Goal: Task Accomplishment & Management: Use online tool/utility

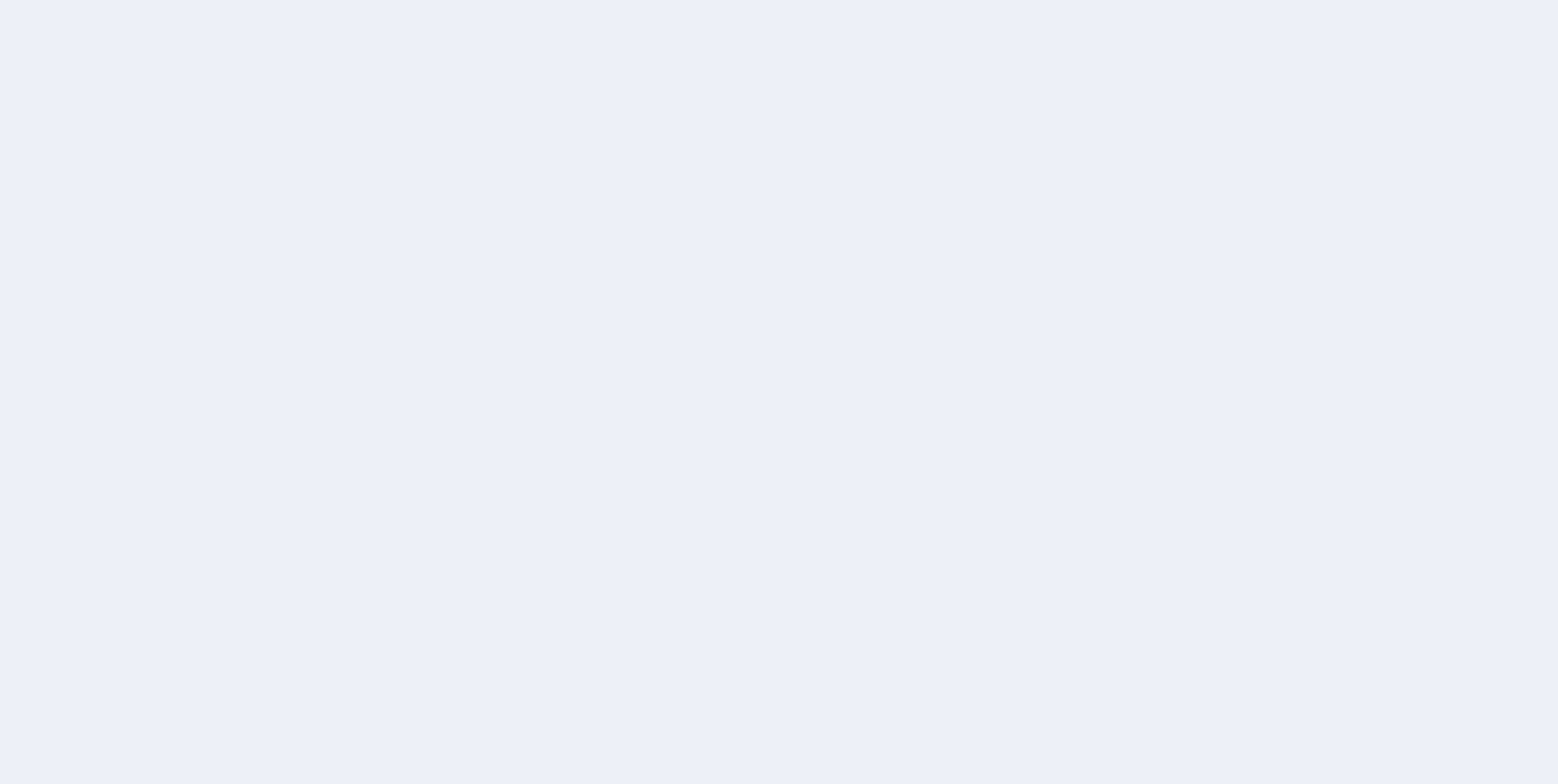
scroll to position [469, 0]
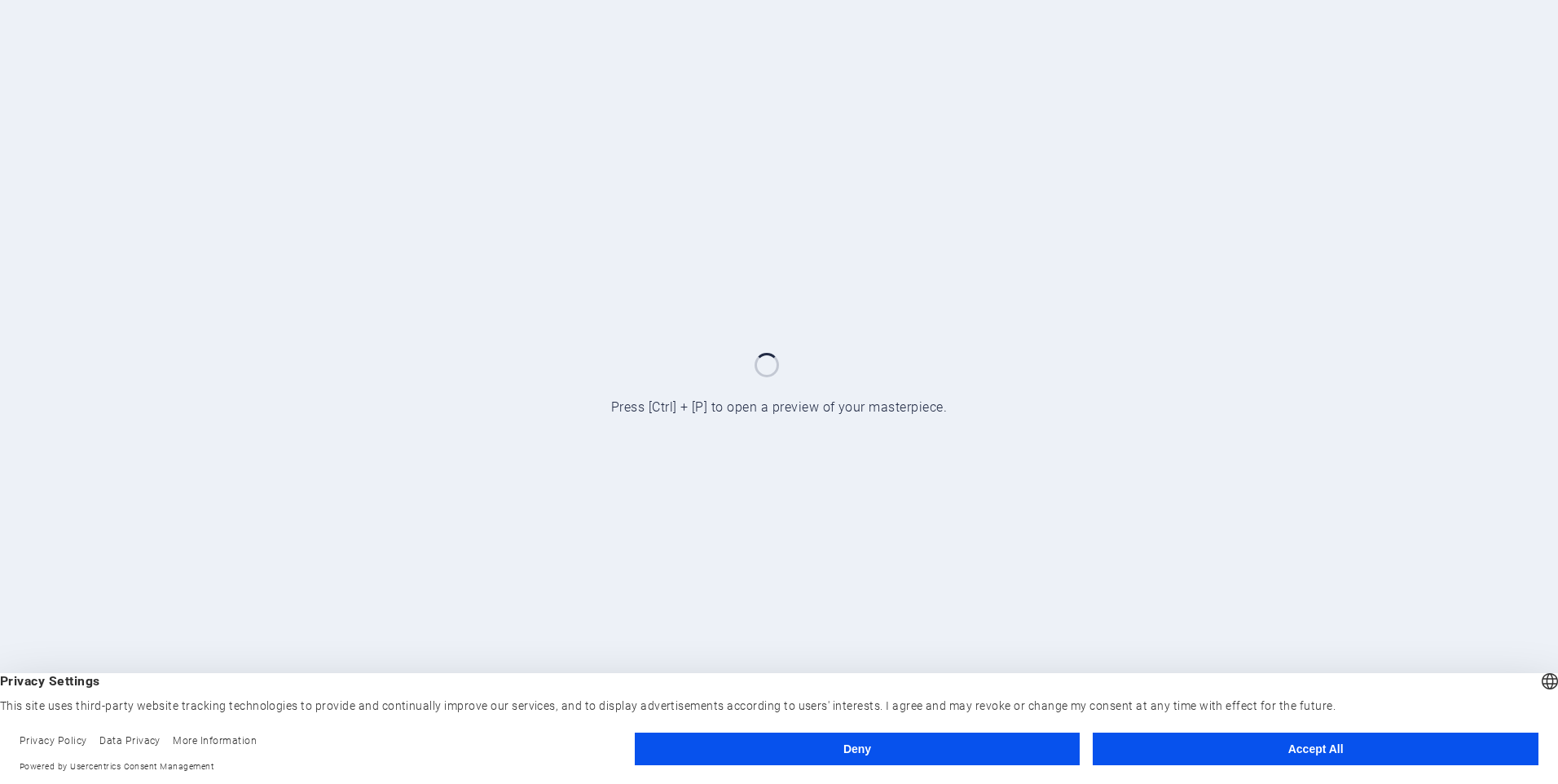
click at [1350, 756] on button "Accept All" at bounding box center [1315, 748] width 446 height 33
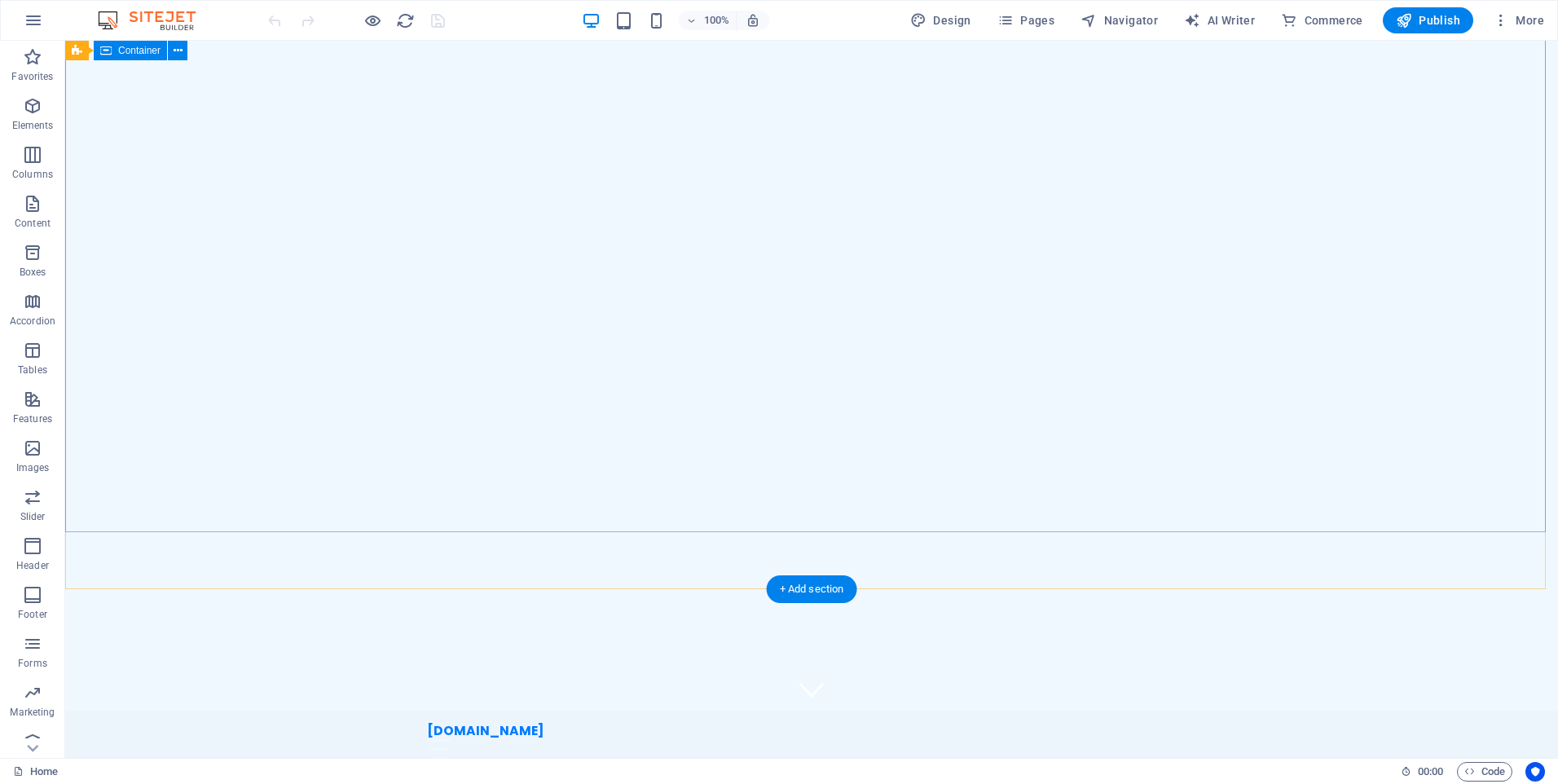
scroll to position [0, 0]
click at [138, 54] on icon at bounding box center [138, 51] width 9 height 17
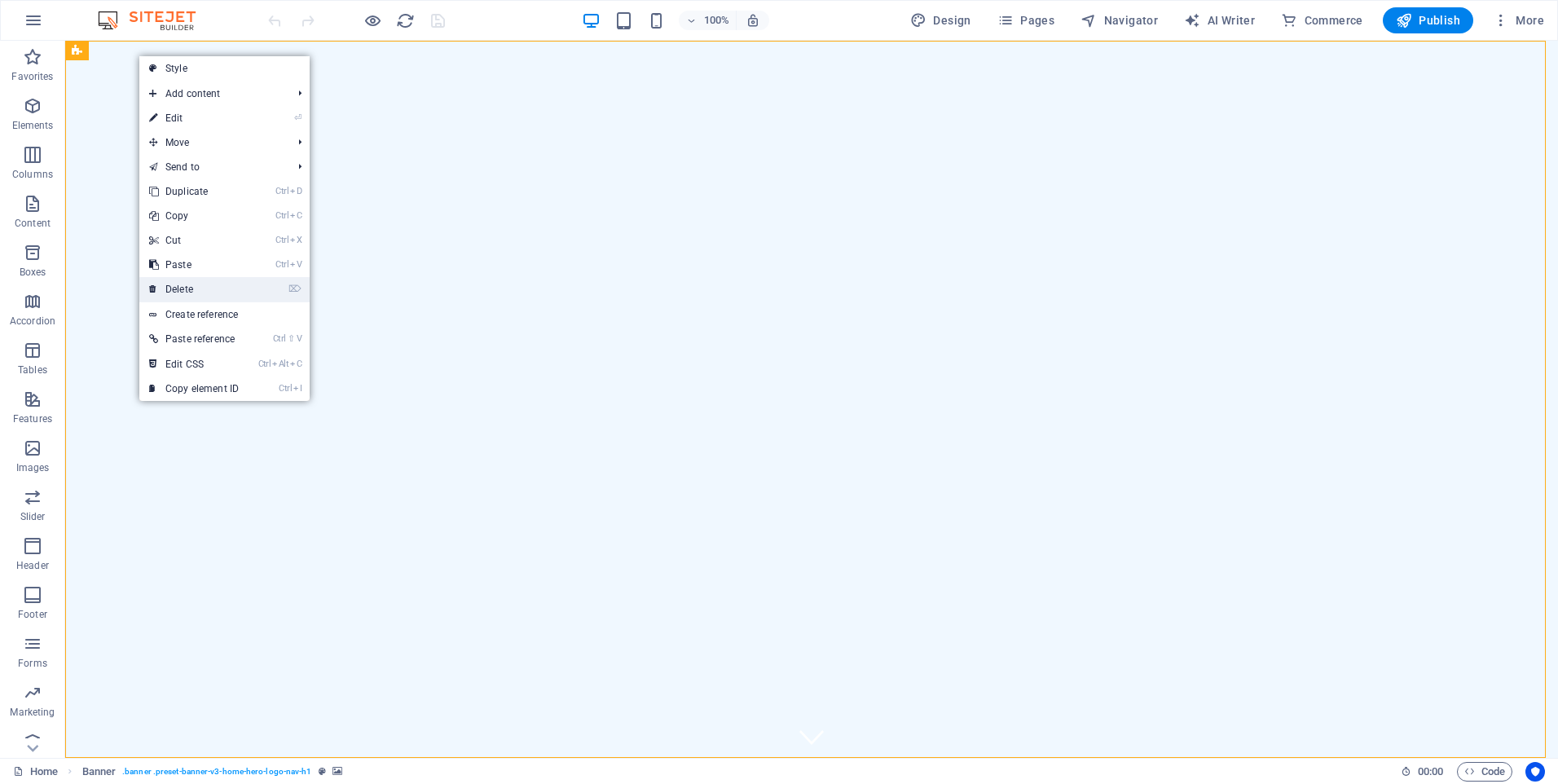
click at [222, 297] on link "⌦ Delete" at bounding box center [194, 289] width 110 height 24
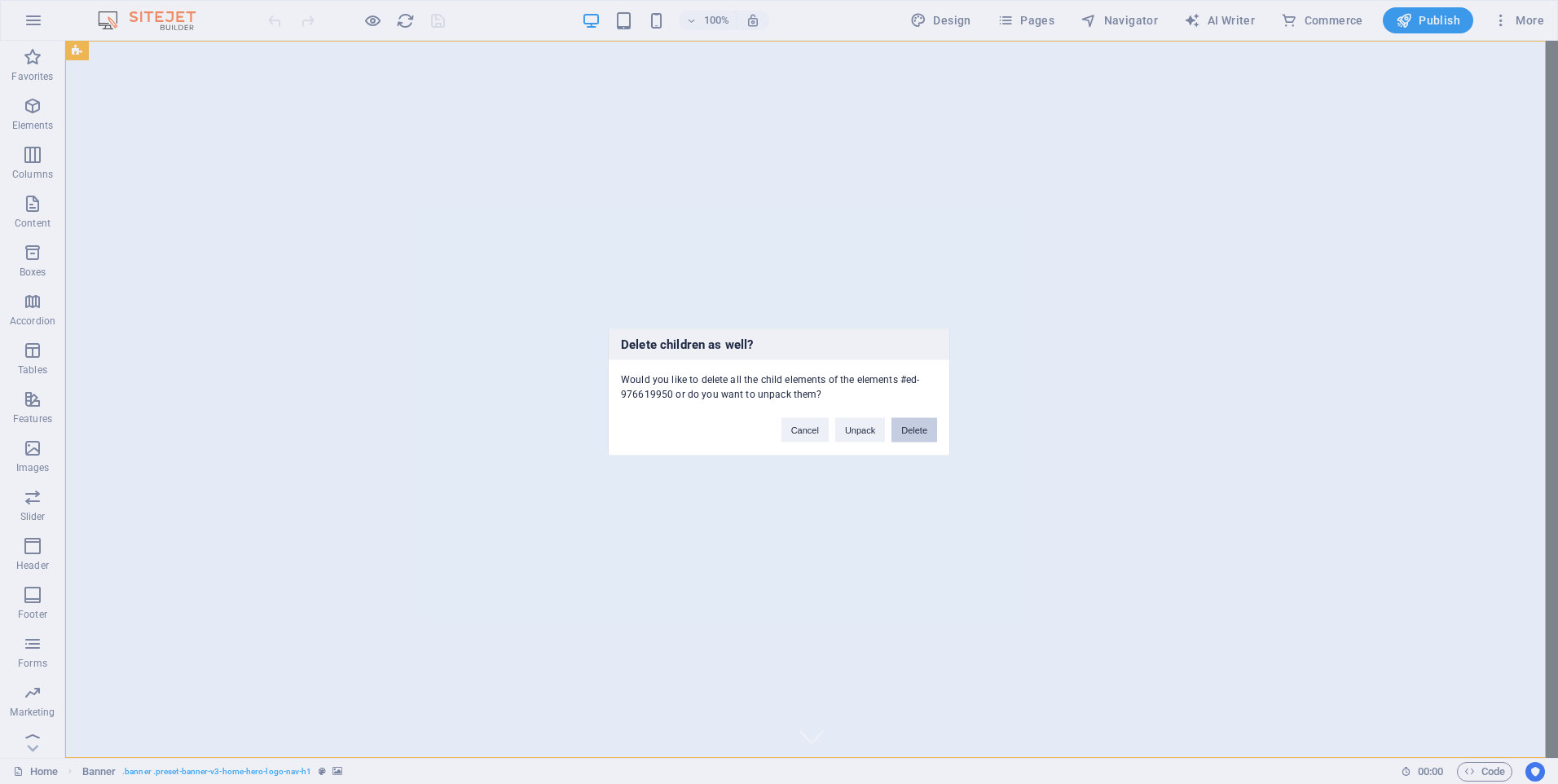
click at [915, 426] on button "Delete" at bounding box center [913, 430] width 46 height 24
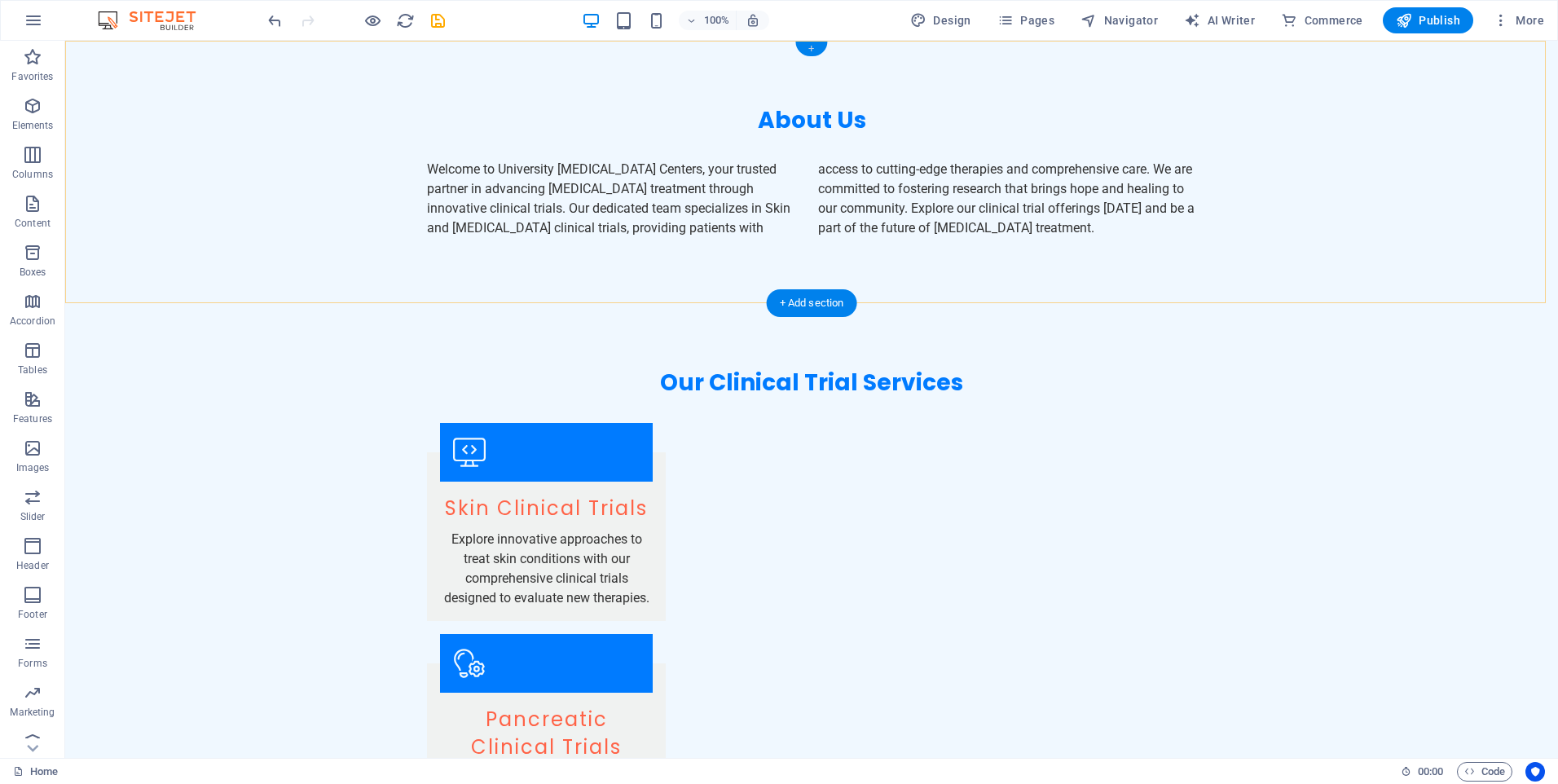
click at [815, 46] on div "+" at bounding box center [811, 49] width 32 height 15
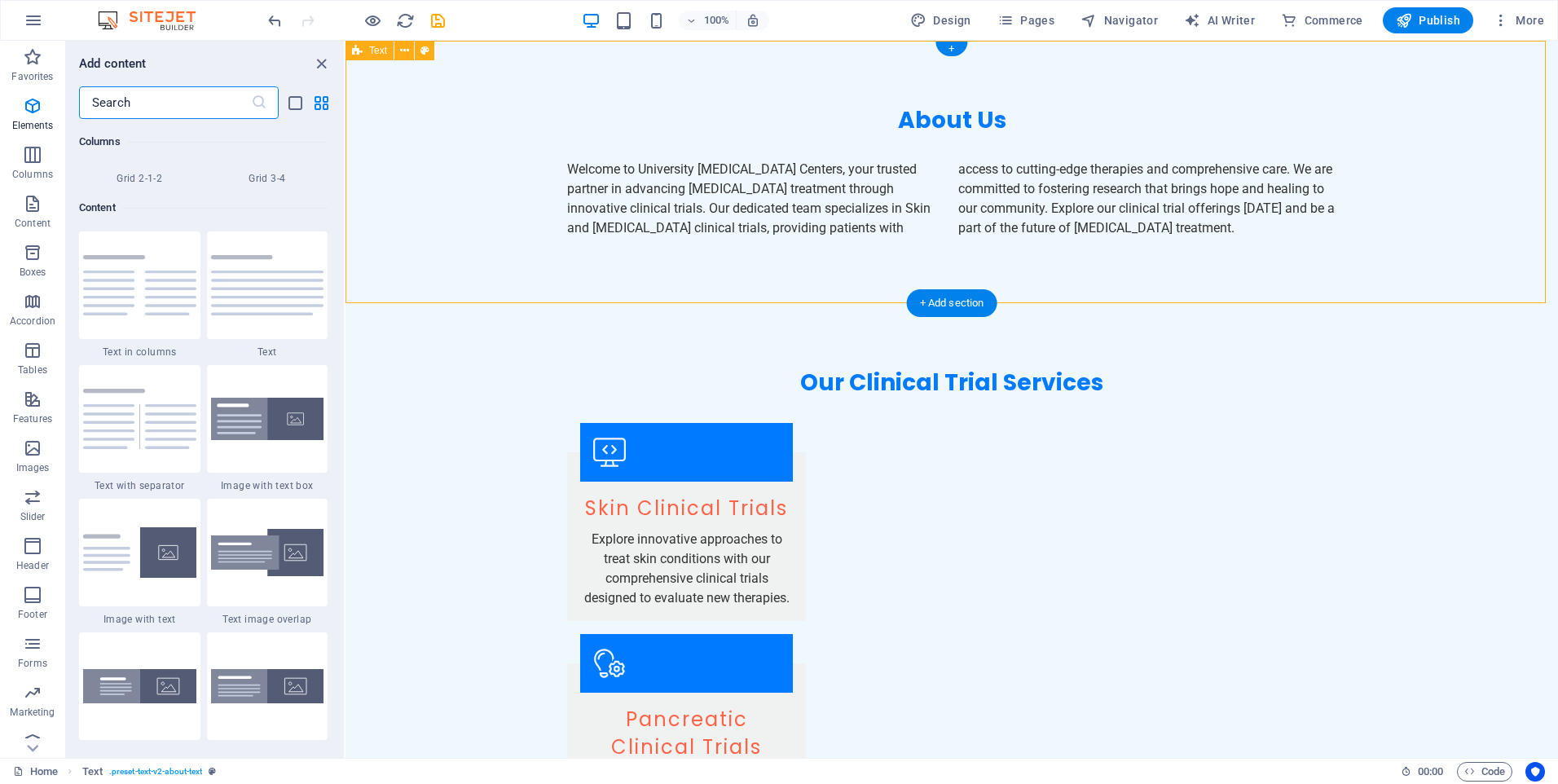
scroll to position [2850, 0]
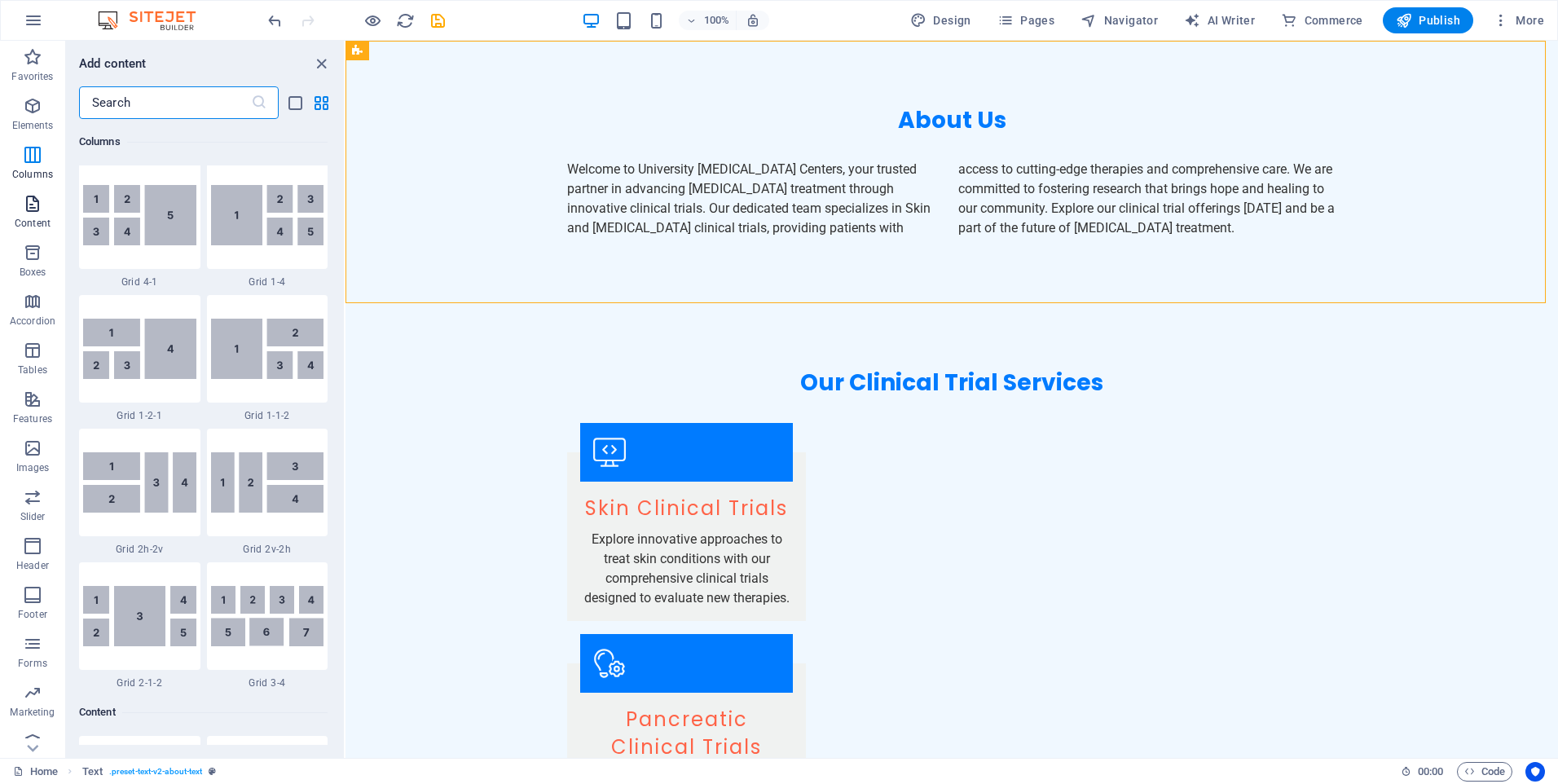
click at [43, 213] on span "Content" at bounding box center [33, 214] width 66 height 39
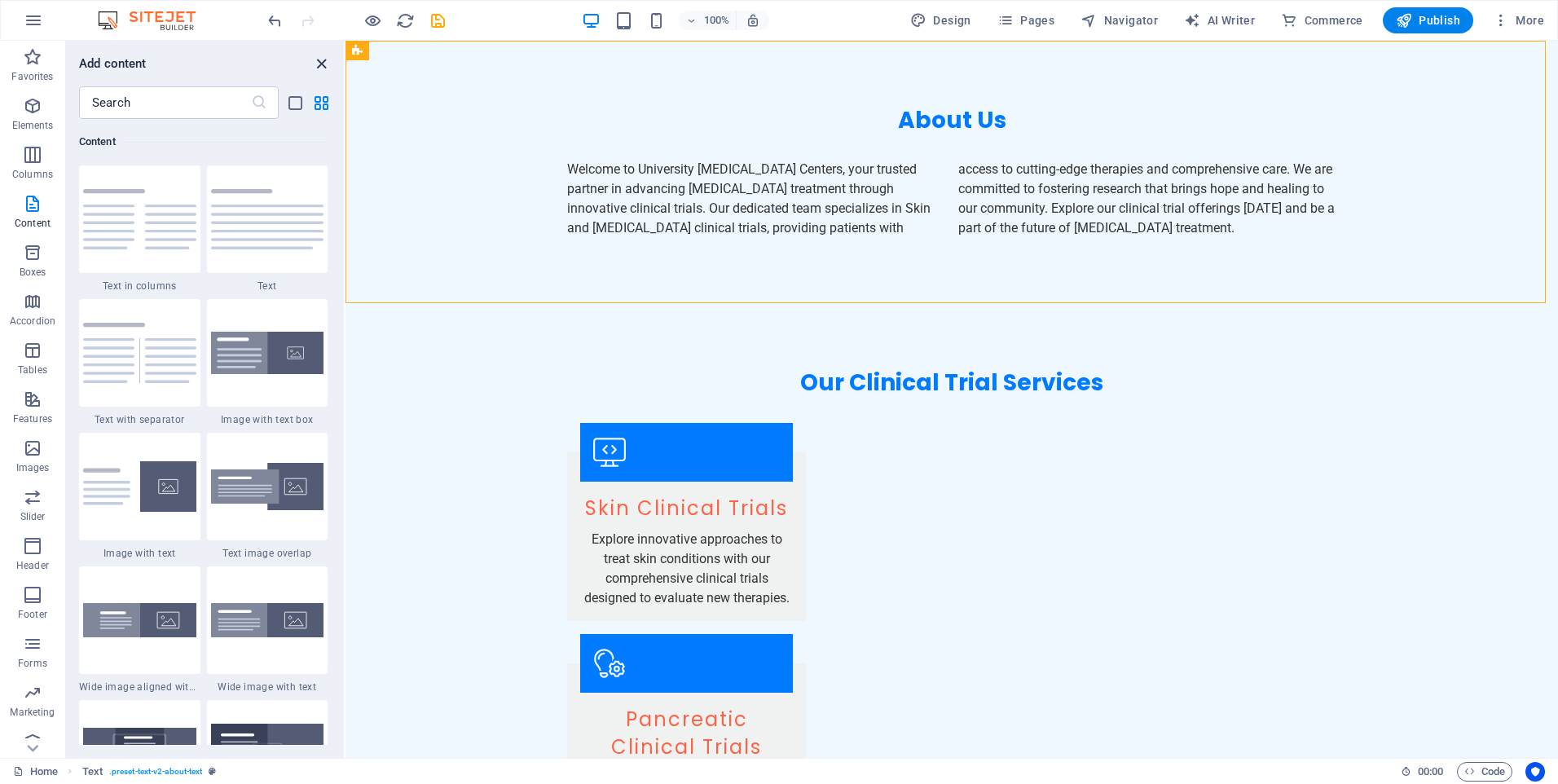
click at [320, 67] on icon "close panel" at bounding box center [321, 64] width 19 height 19
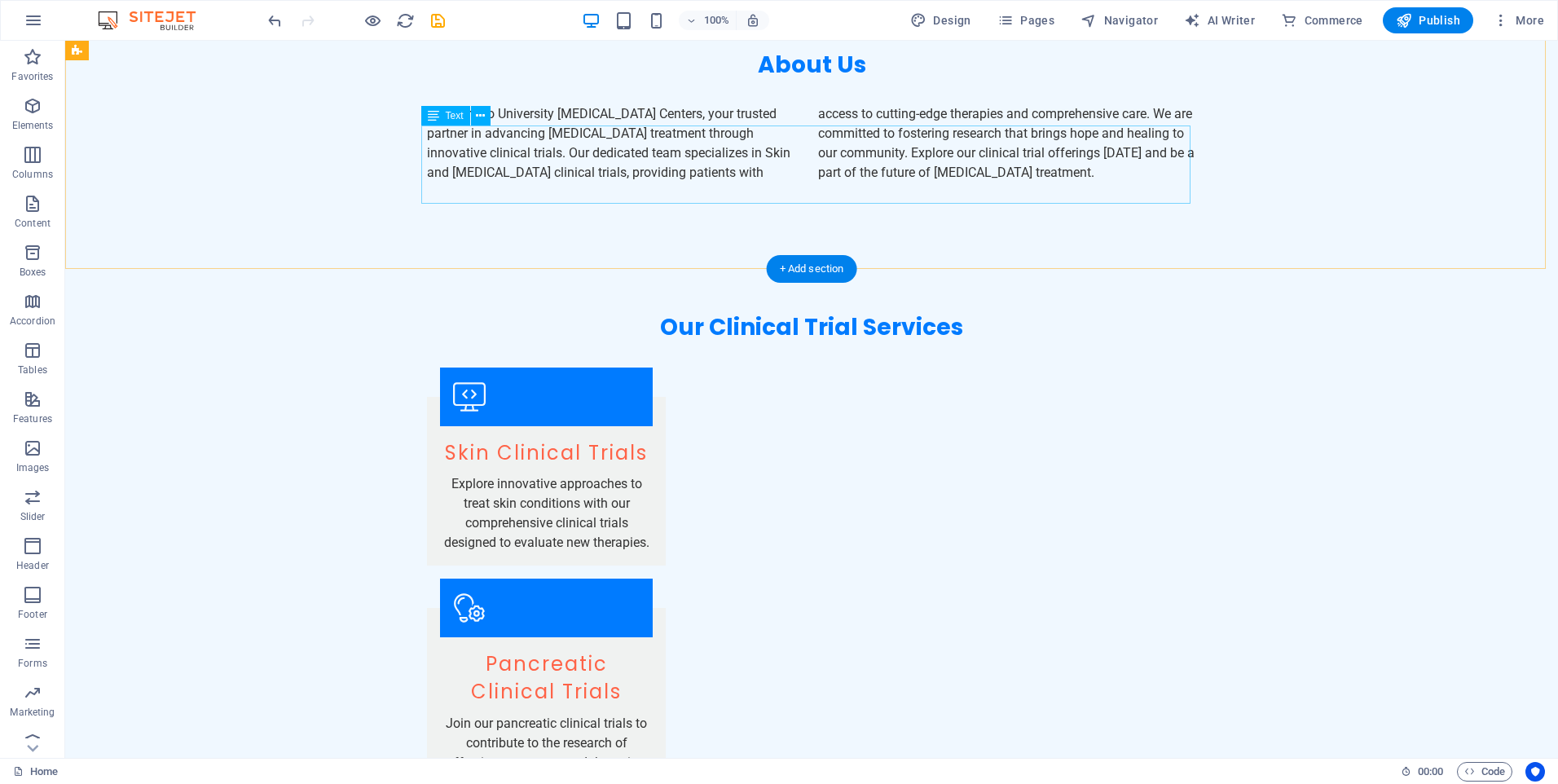
scroll to position [0, 0]
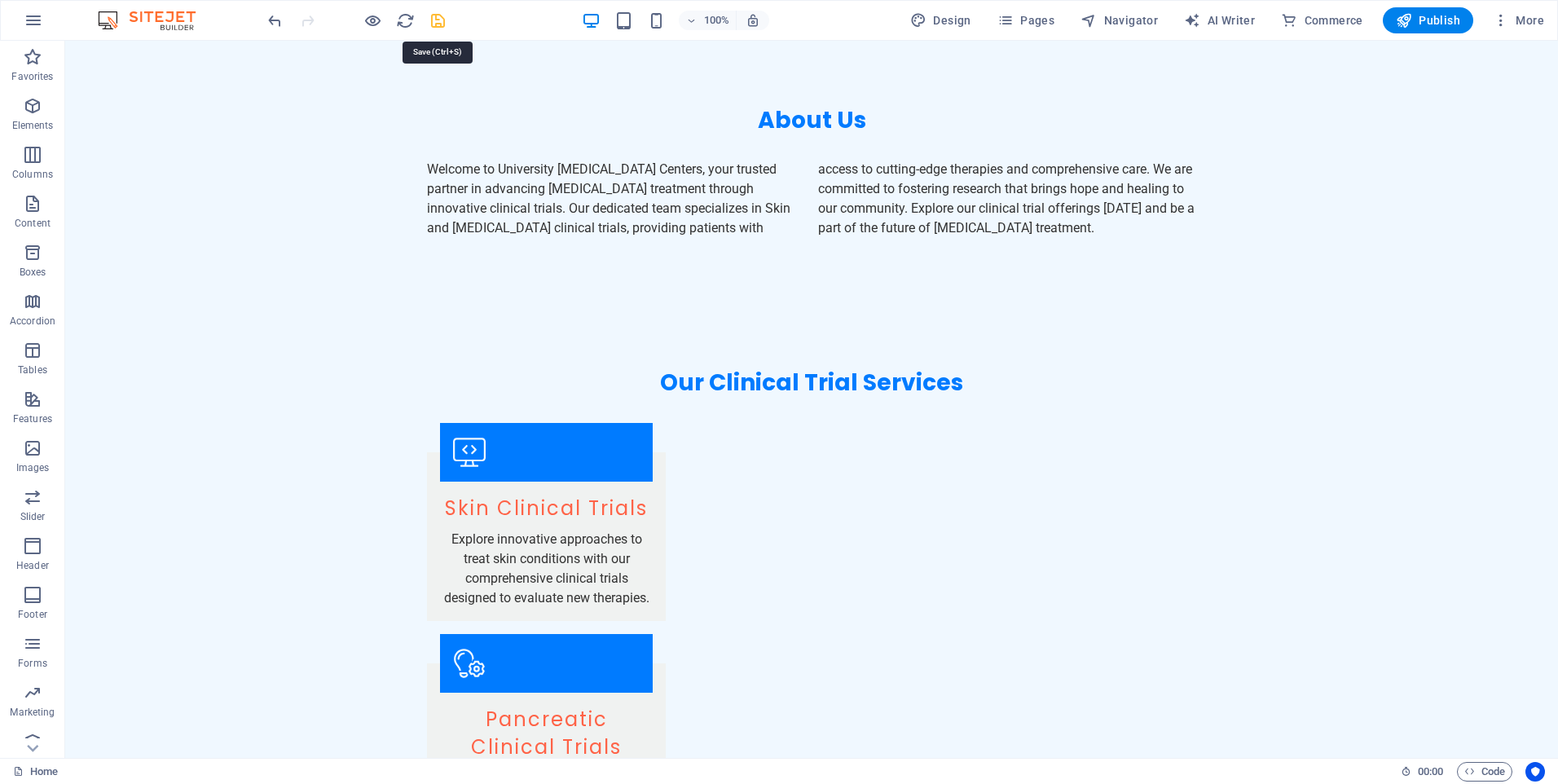
click at [439, 27] on icon "save" at bounding box center [438, 21] width 19 height 19
checkbox input "false"
click at [116, 49] on button at bounding box center [124, 50] width 20 height 20
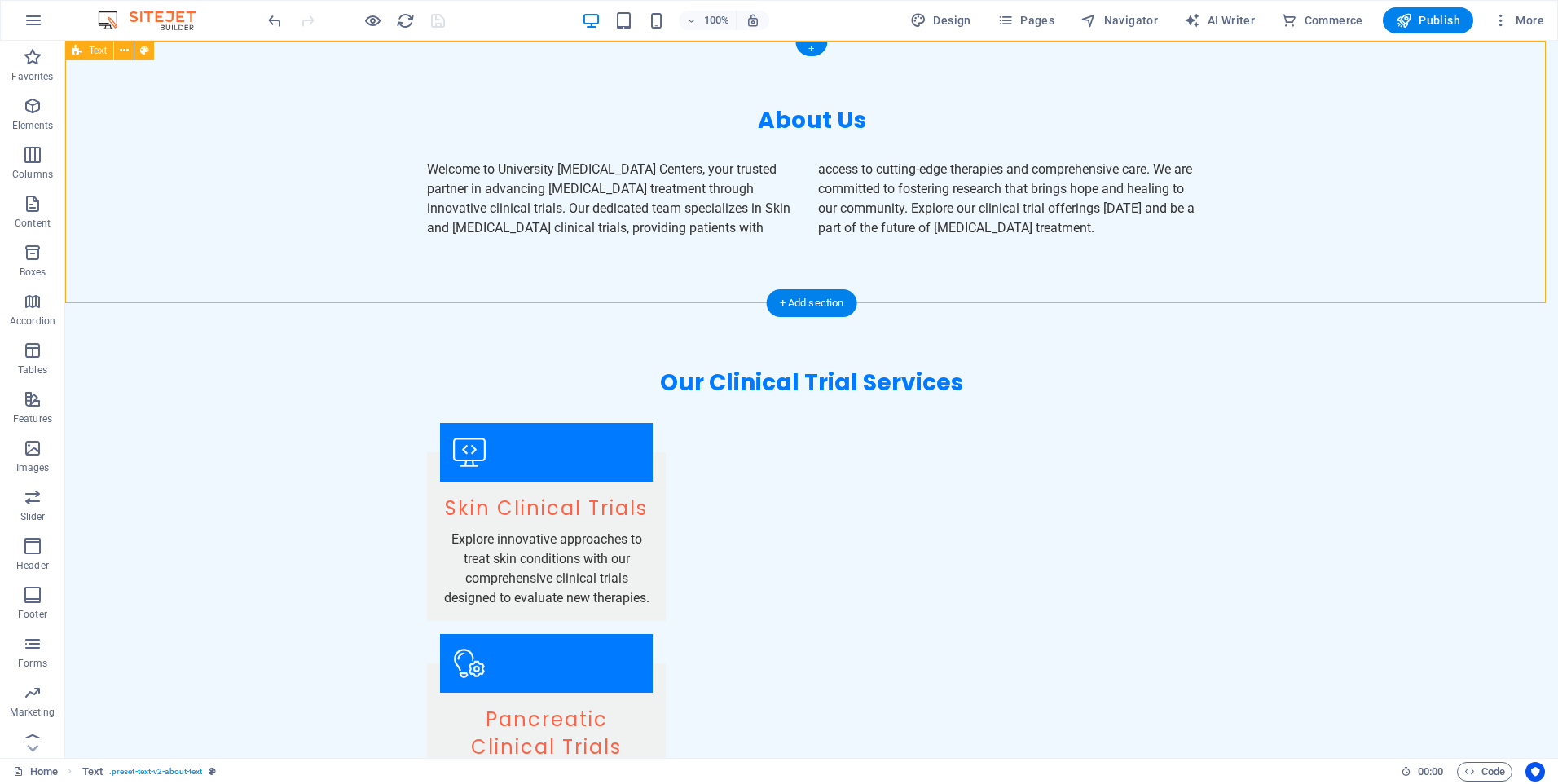
drag, startPoint x: 328, startPoint y: 93, endPoint x: 450, endPoint y: 104, distance: 122.5
click at [450, 105] on div "About Us Welcome to University [MEDICAL_DATA] Centers, your trusted partner in …" at bounding box center [811, 171] width 1492 height 262
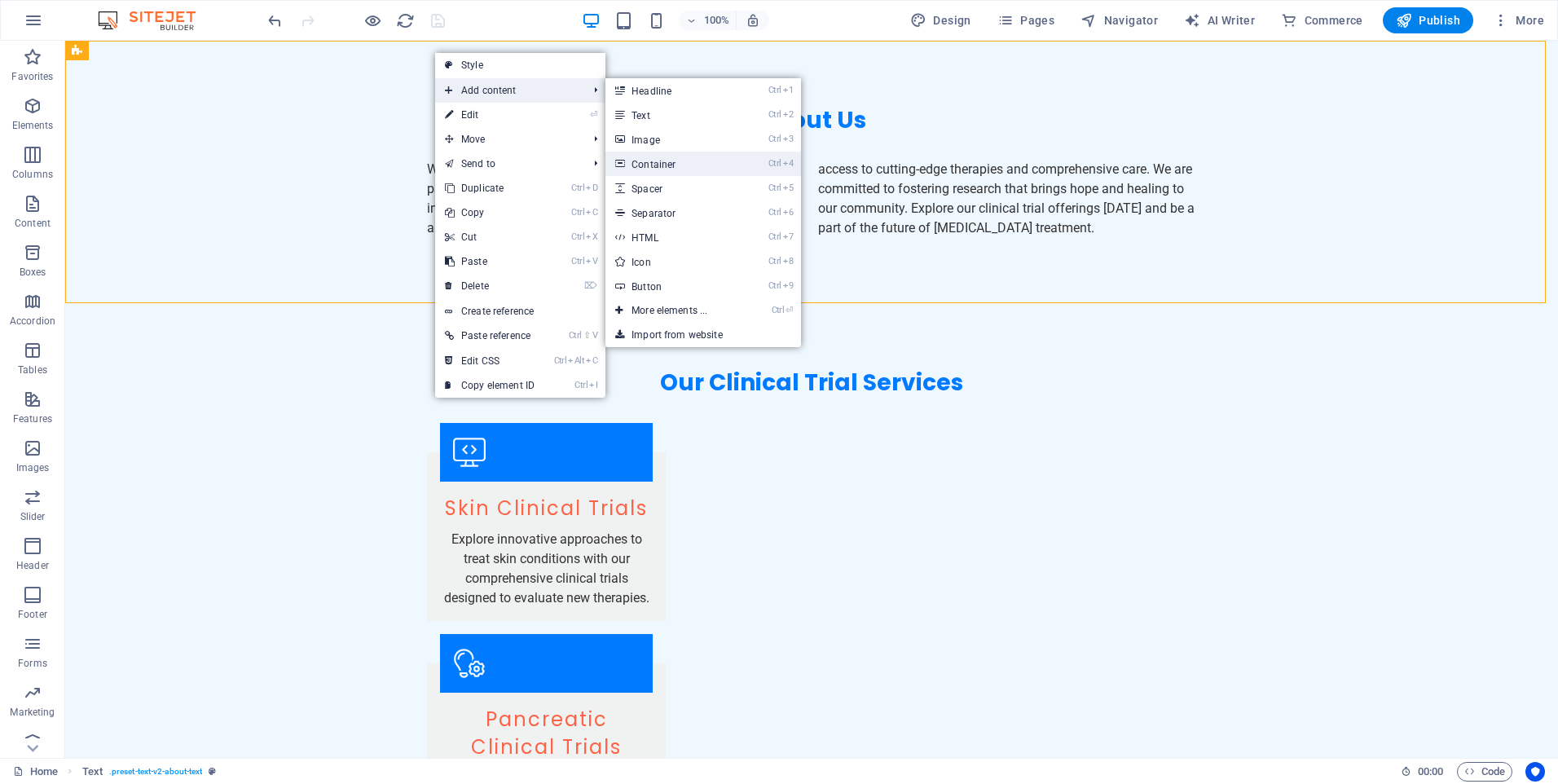
click at [669, 166] on link "Ctrl 4 Container" at bounding box center [672, 164] width 134 height 24
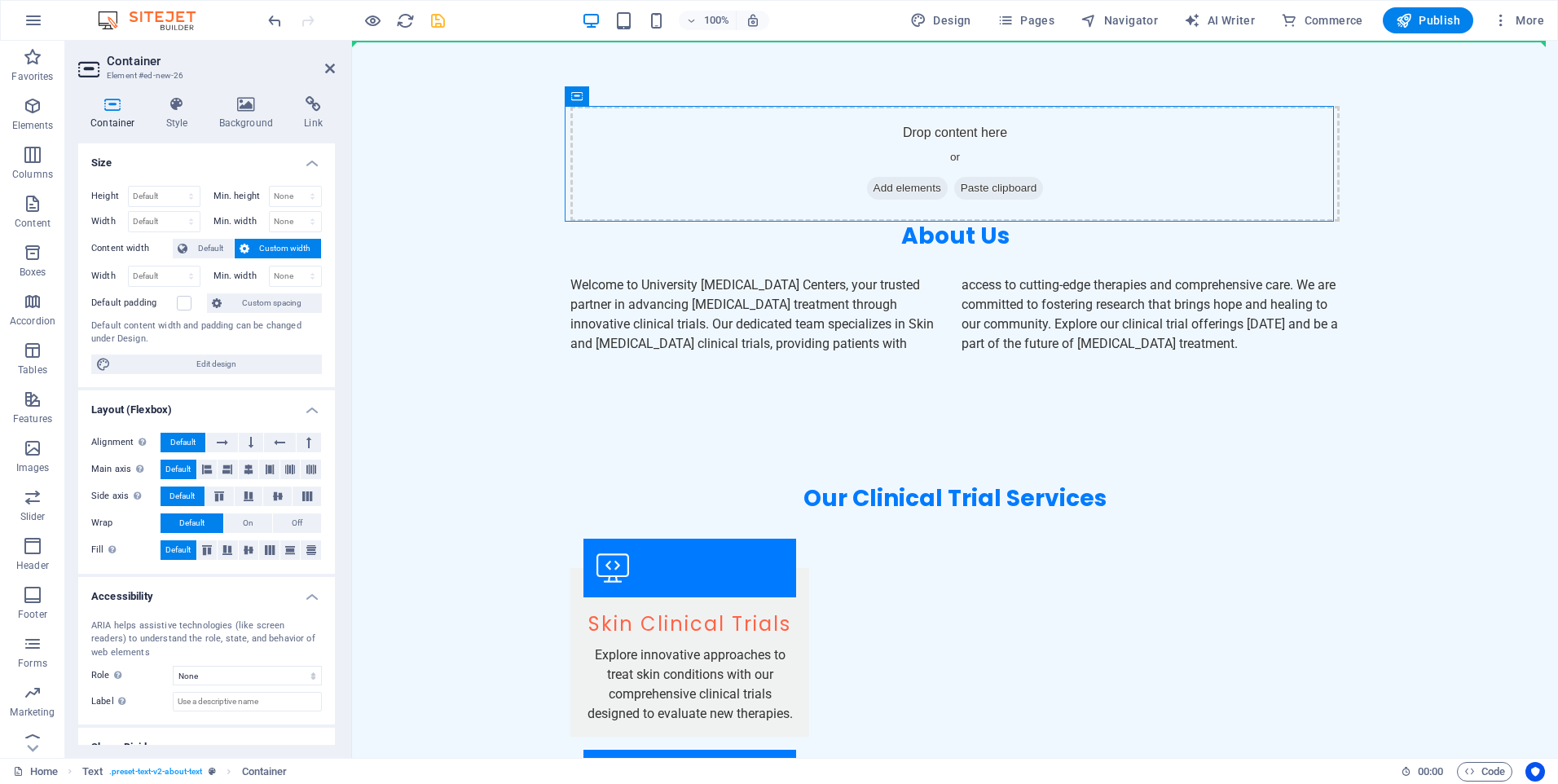
drag, startPoint x: 768, startPoint y: 170, endPoint x: 748, endPoint y: 50, distance: 121.7
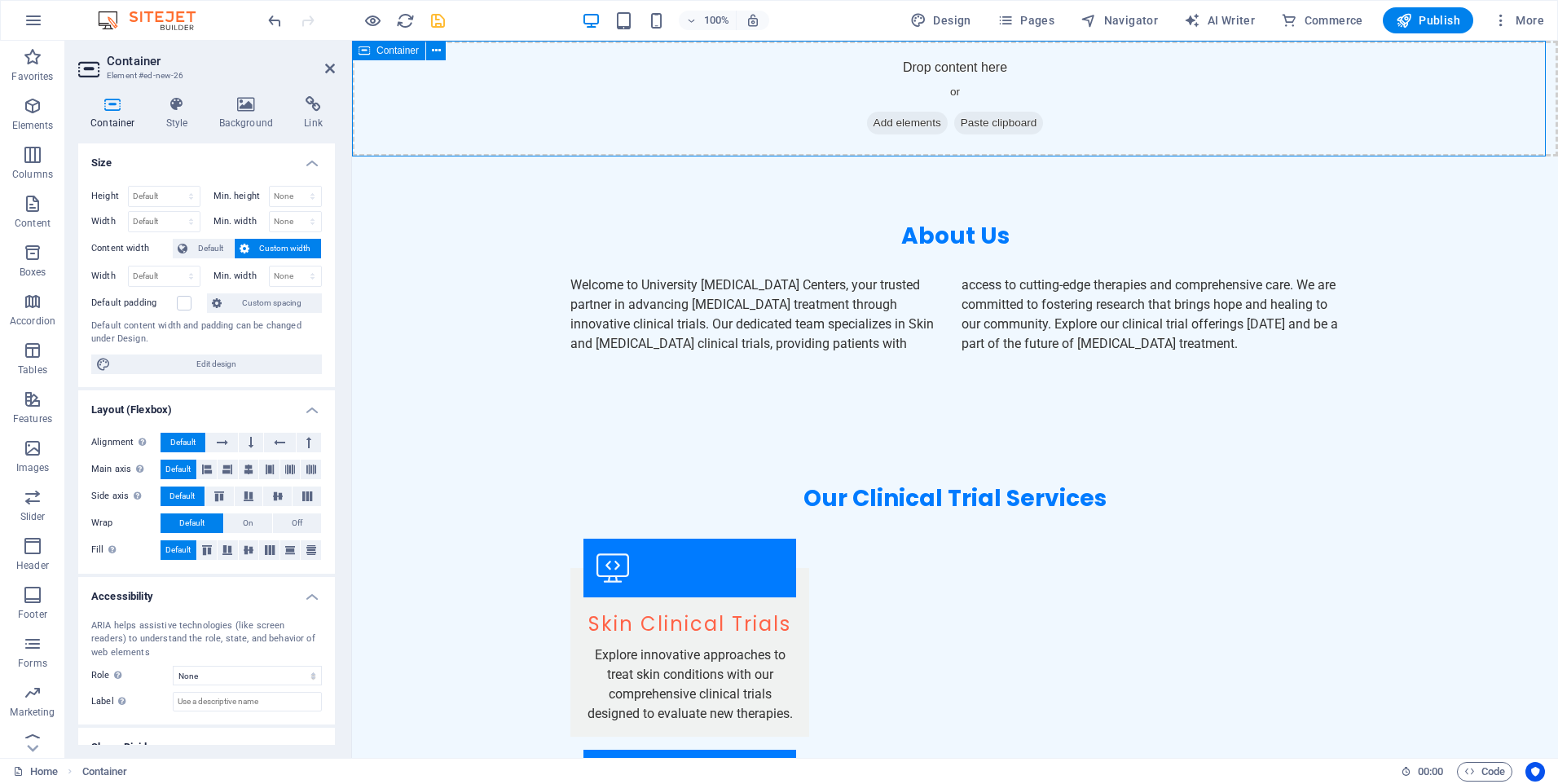
click at [738, 99] on div "Drop content here or Add elements Paste clipboard" at bounding box center [955, 97] width 1206 height 115
click at [432, 53] on icon at bounding box center [437, 51] width 9 height 17
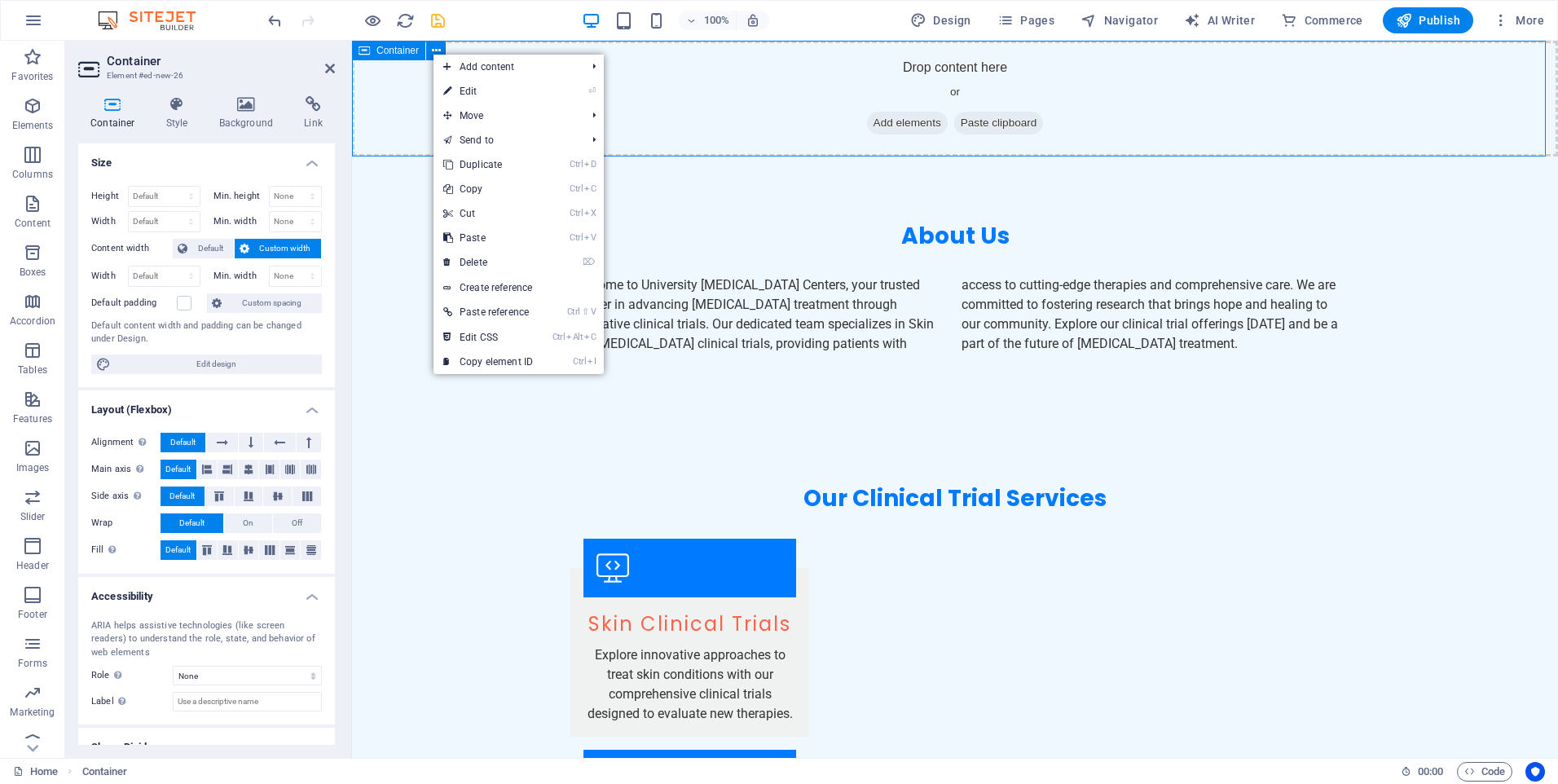
click at [411, 82] on div "Drop content here or Add elements Paste clipboard" at bounding box center [955, 97] width 1206 height 115
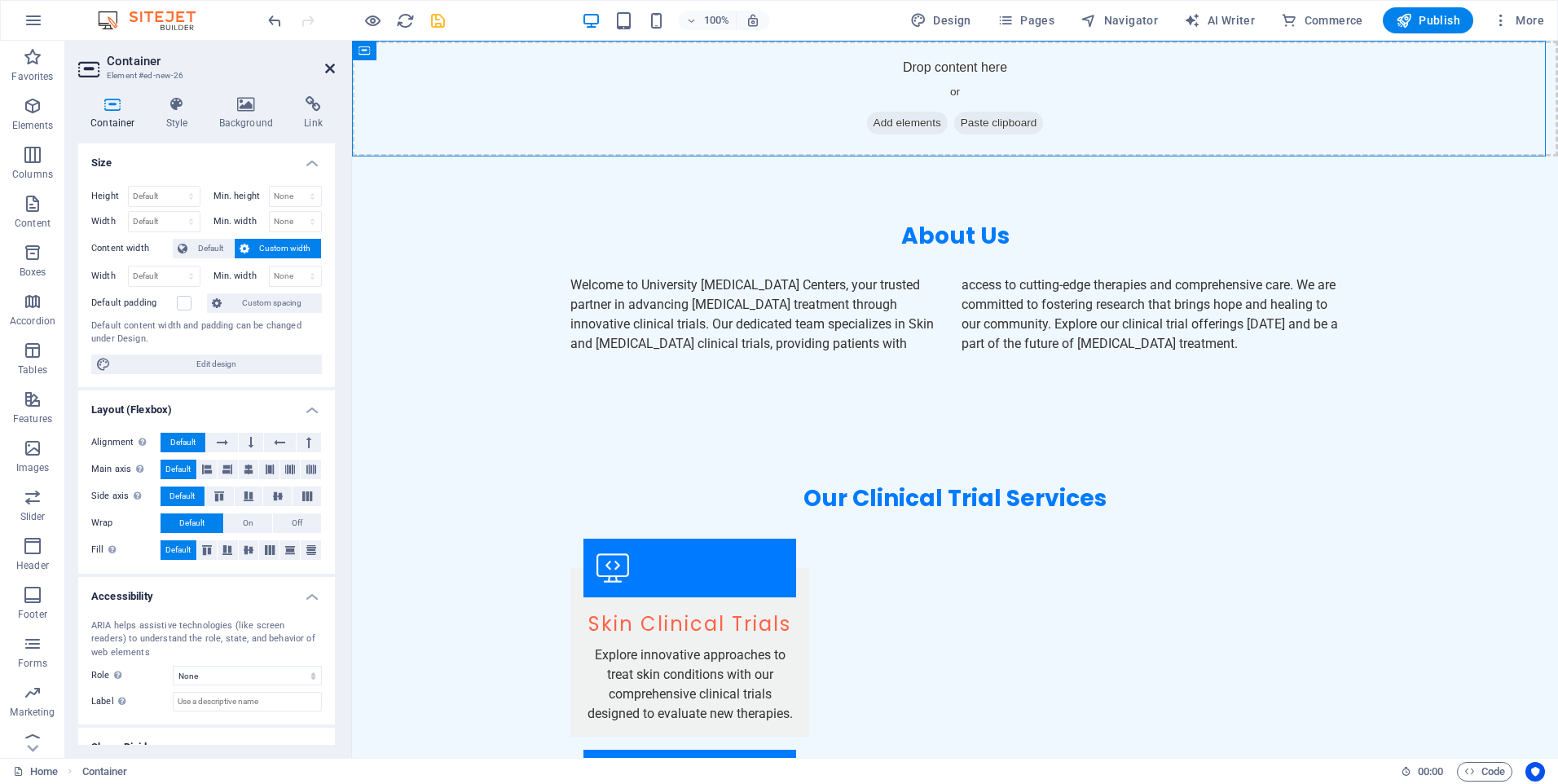
click at [328, 69] on icon at bounding box center [330, 68] width 9 height 13
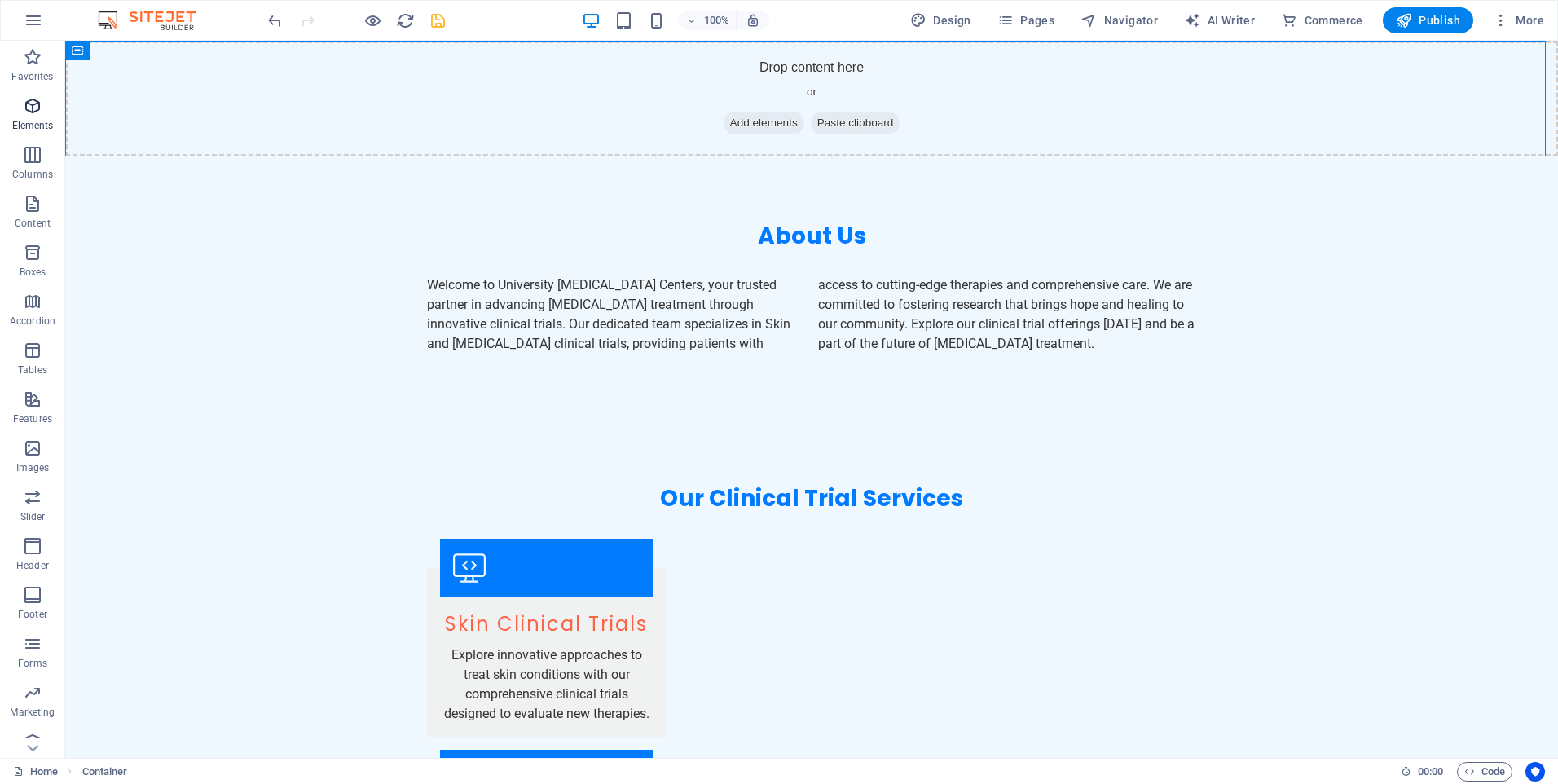
click at [29, 124] on p "Elements" at bounding box center [33, 126] width 41 height 13
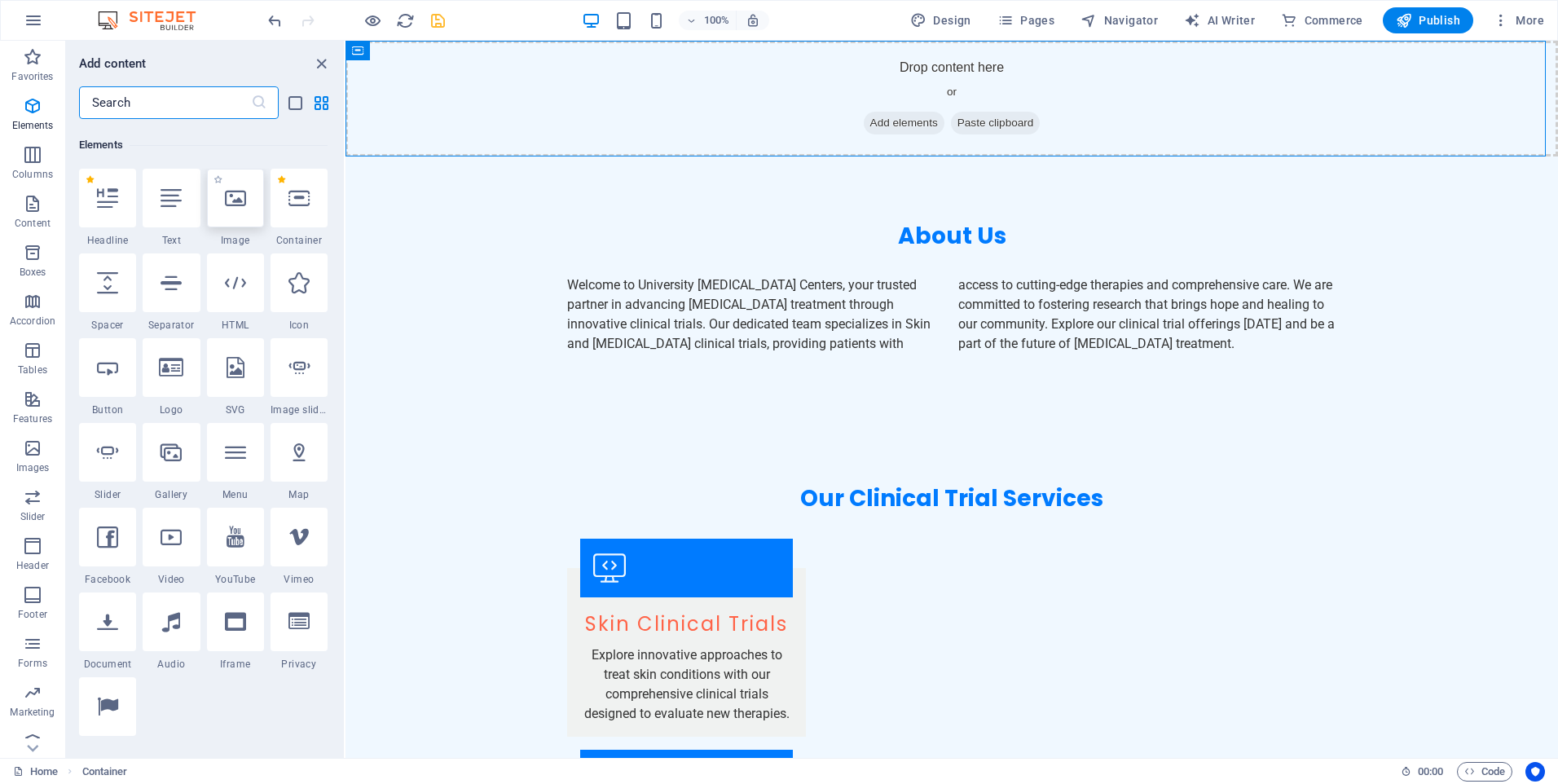
scroll to position [173, 0]
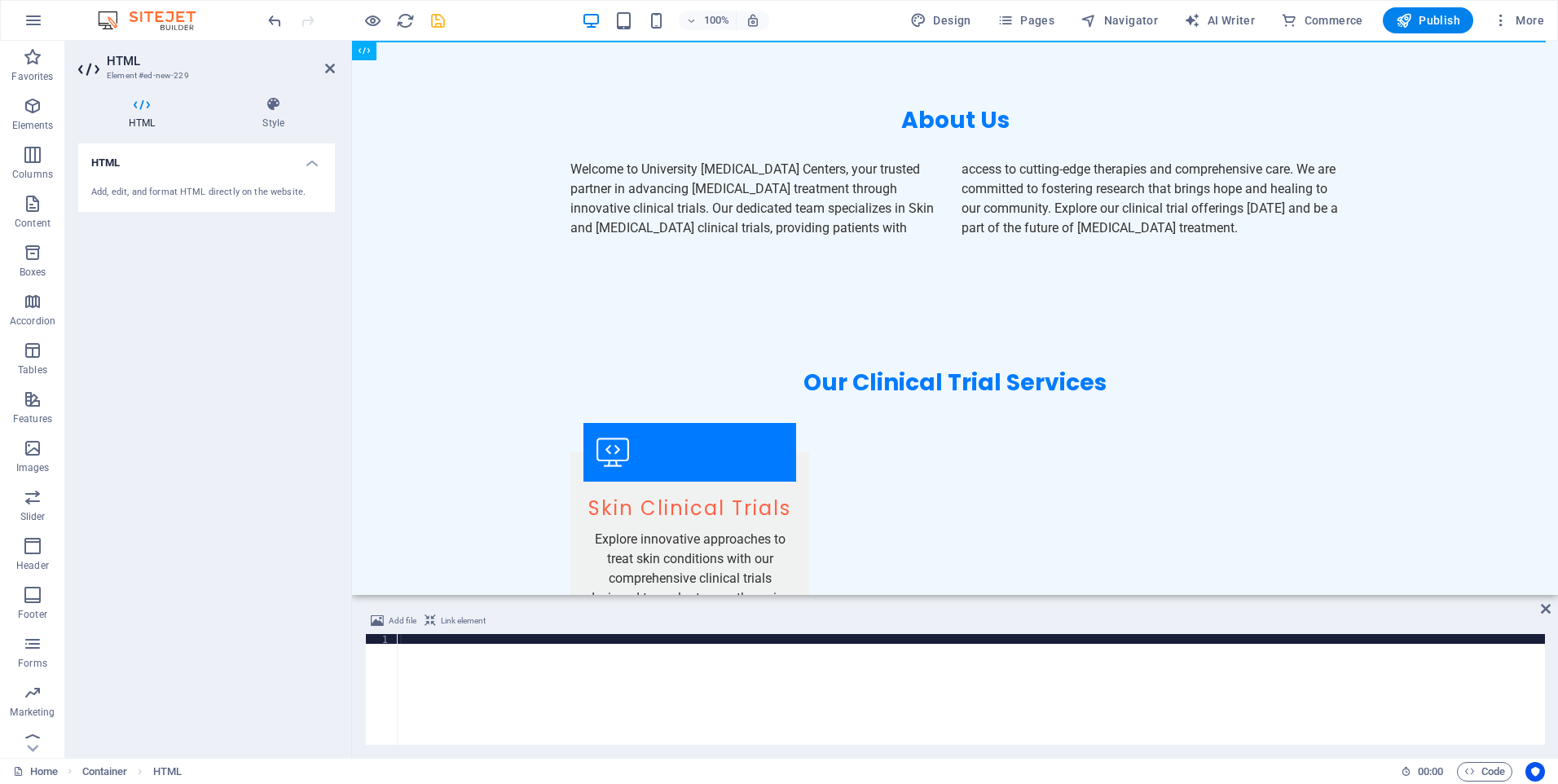
click at [429, 653] on div at bounding box center [970, 699] width 1148 height 130
click at [428, 639] on div at bounding box center [970, 699] width 1148 height 130
click at [431, 657] on div at bounding box center [970, 699] width 1148 height 130
click at [426, 659] on div at bounding box center [970, 699] width 1148 height 130
click at [520, 680] on div at bounding box center [970, 699] width 1148 height 130
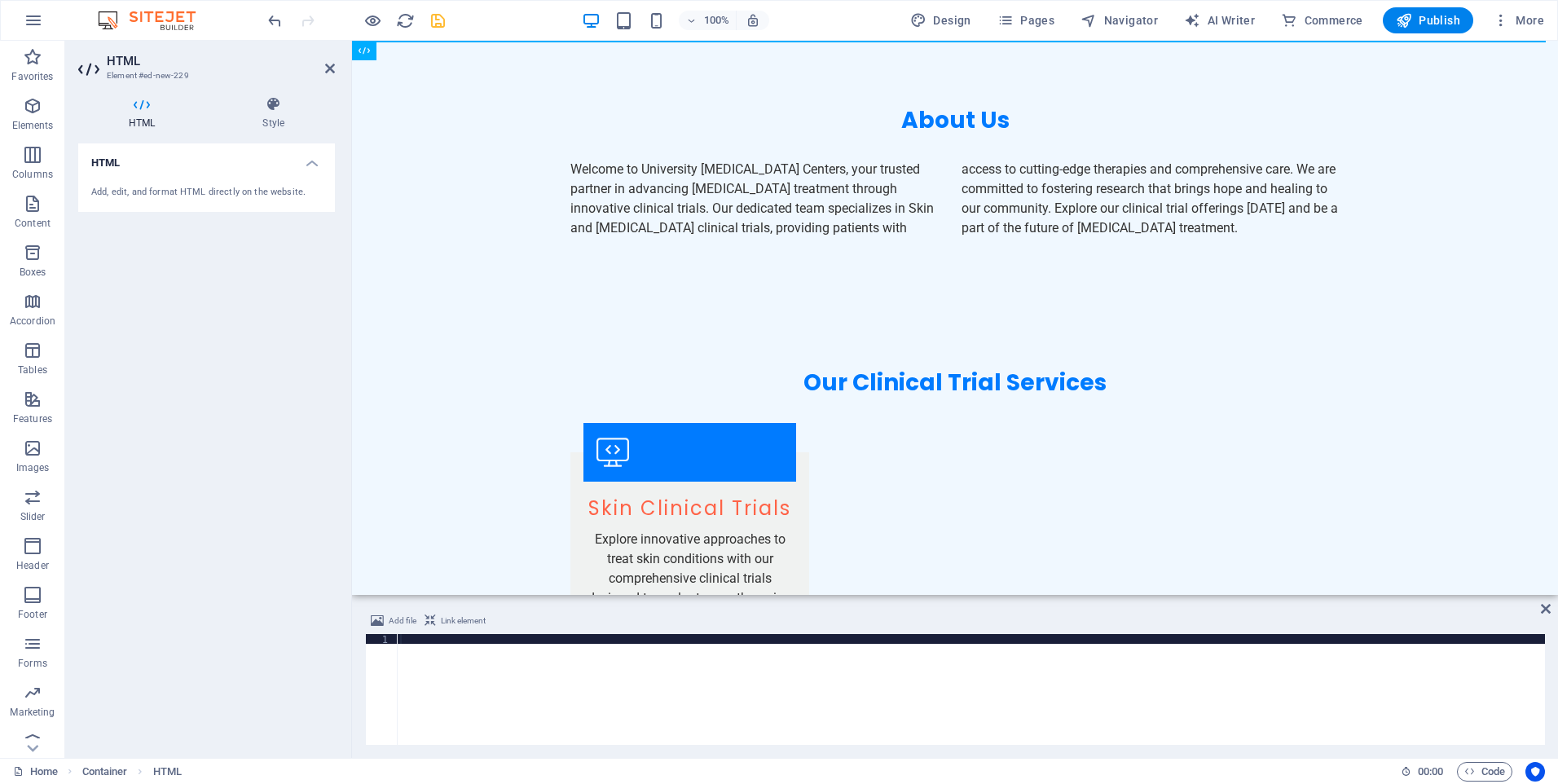
click at [431, 668] on div at bounding box center [970, 699] width 1148 height 130
click at [430, 666] on div at bounding box center [970, 699] width 1148 height 130
click at [430, 662] on div at bounding box center [970, 699] width 1148 height 130
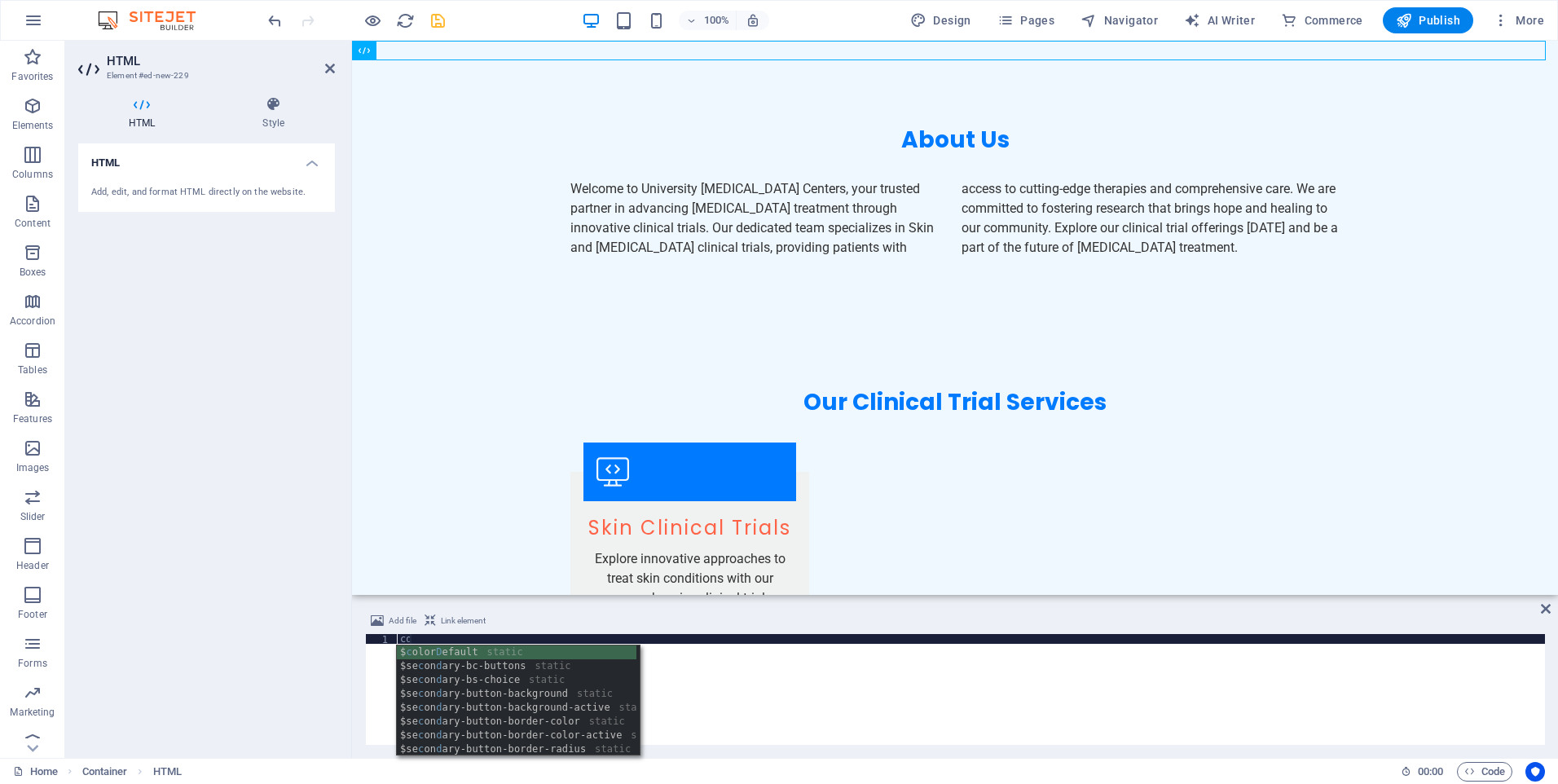
scroll to position [0, 1]
type textarea "c"
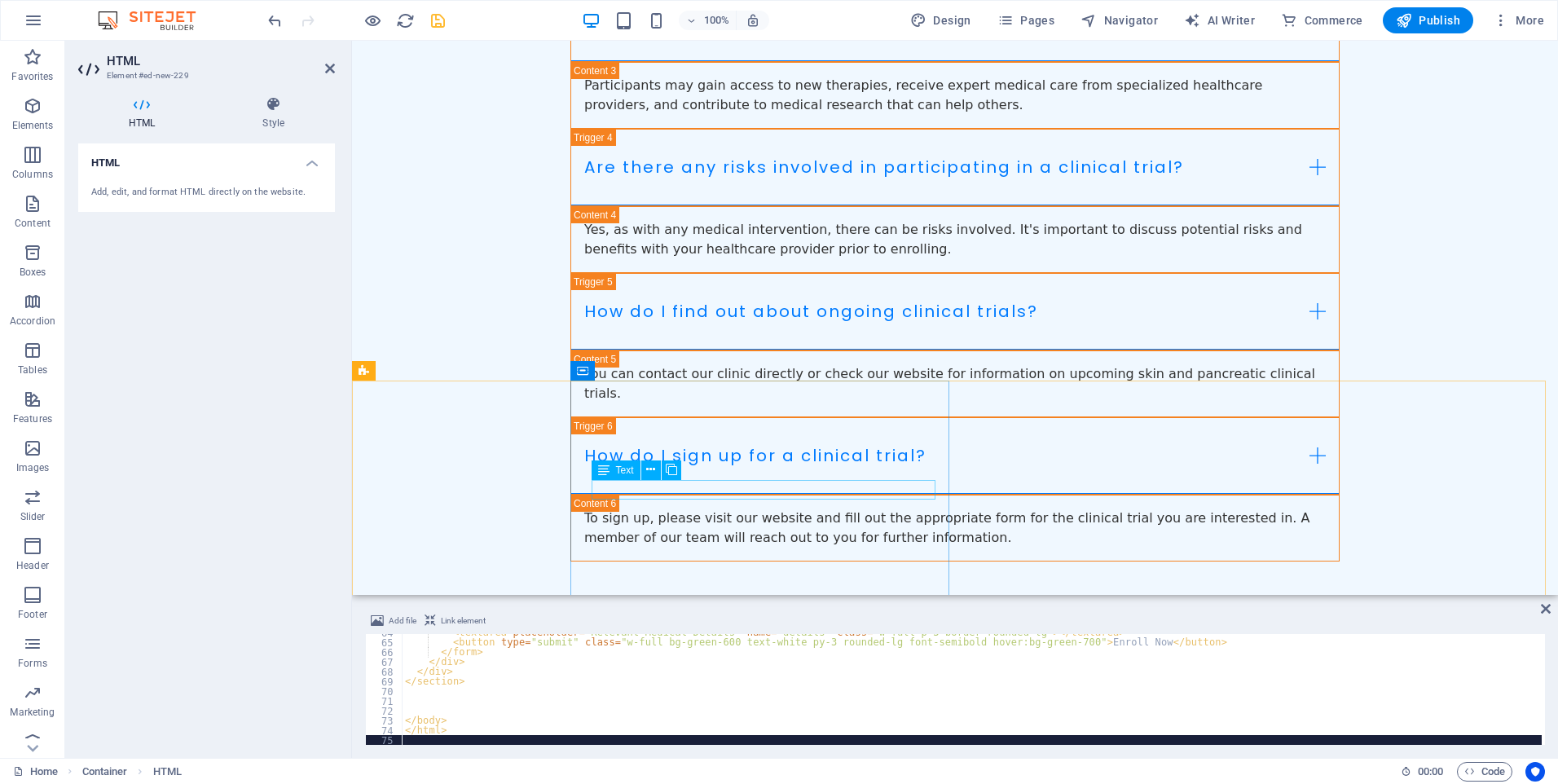
scroll to position [4226, 0]
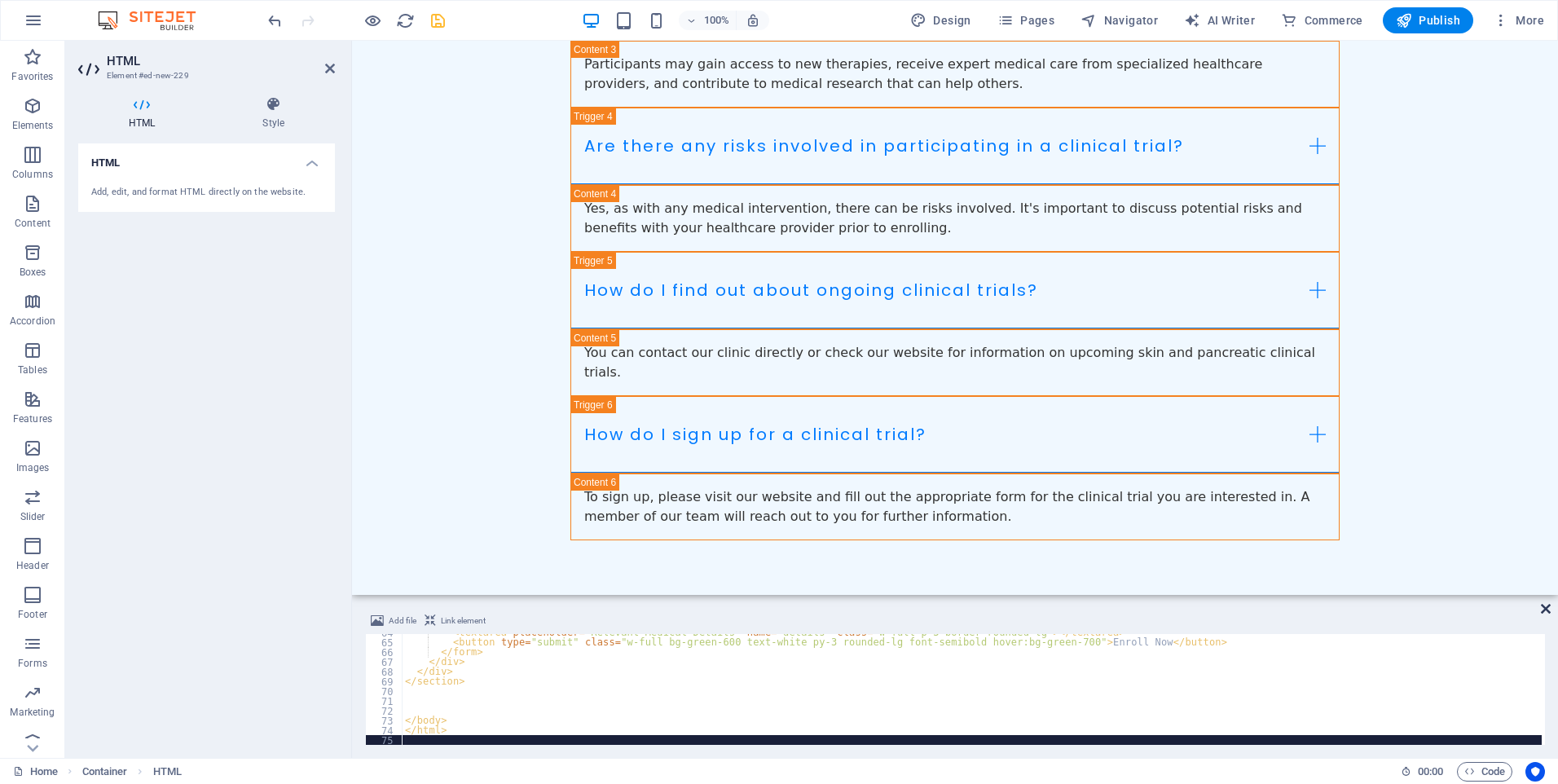
click at [1543, 607] on icon at bounding box center [1545, 609] width 9 height 13
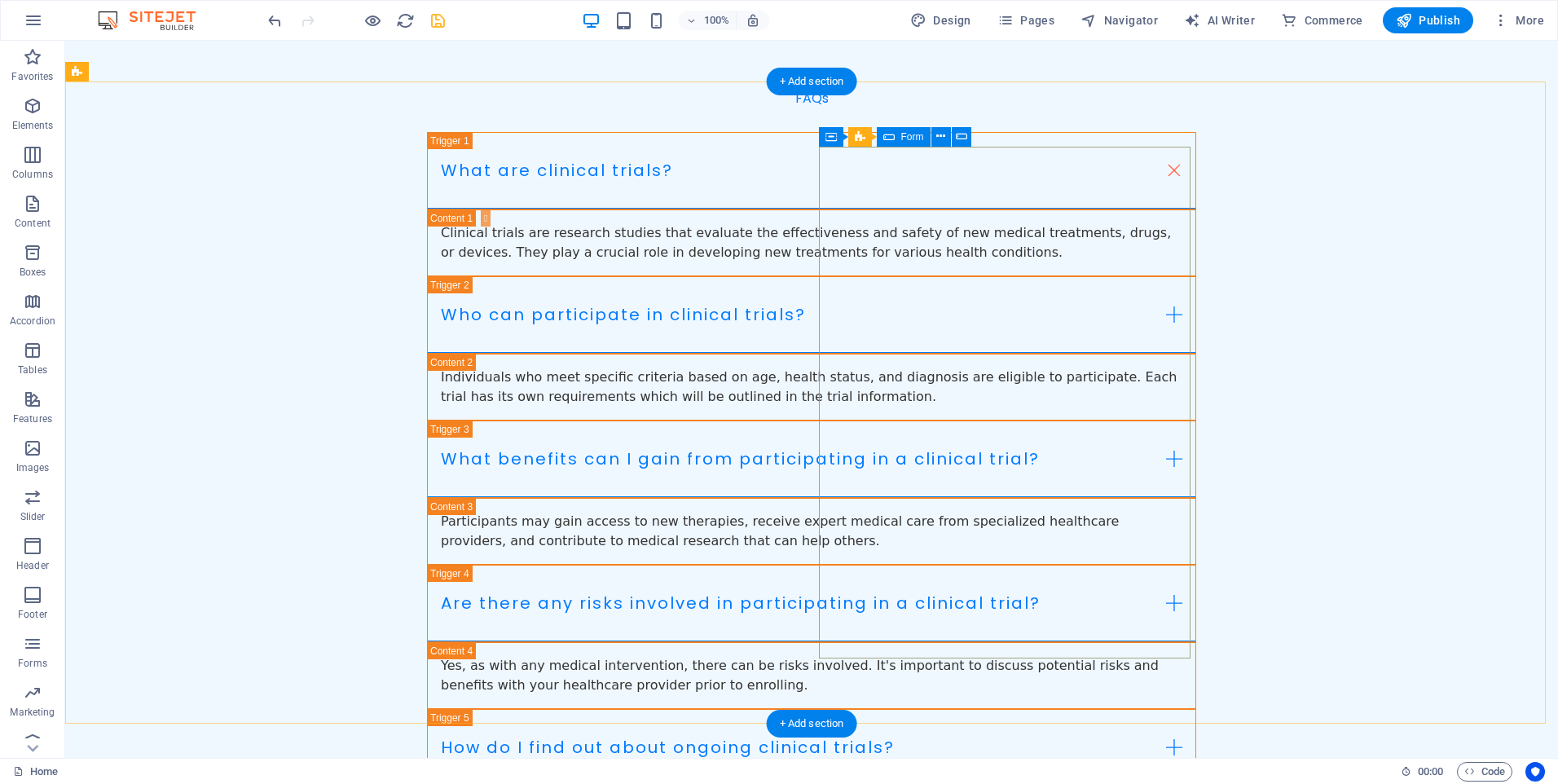
scroll to position [3747, 0]
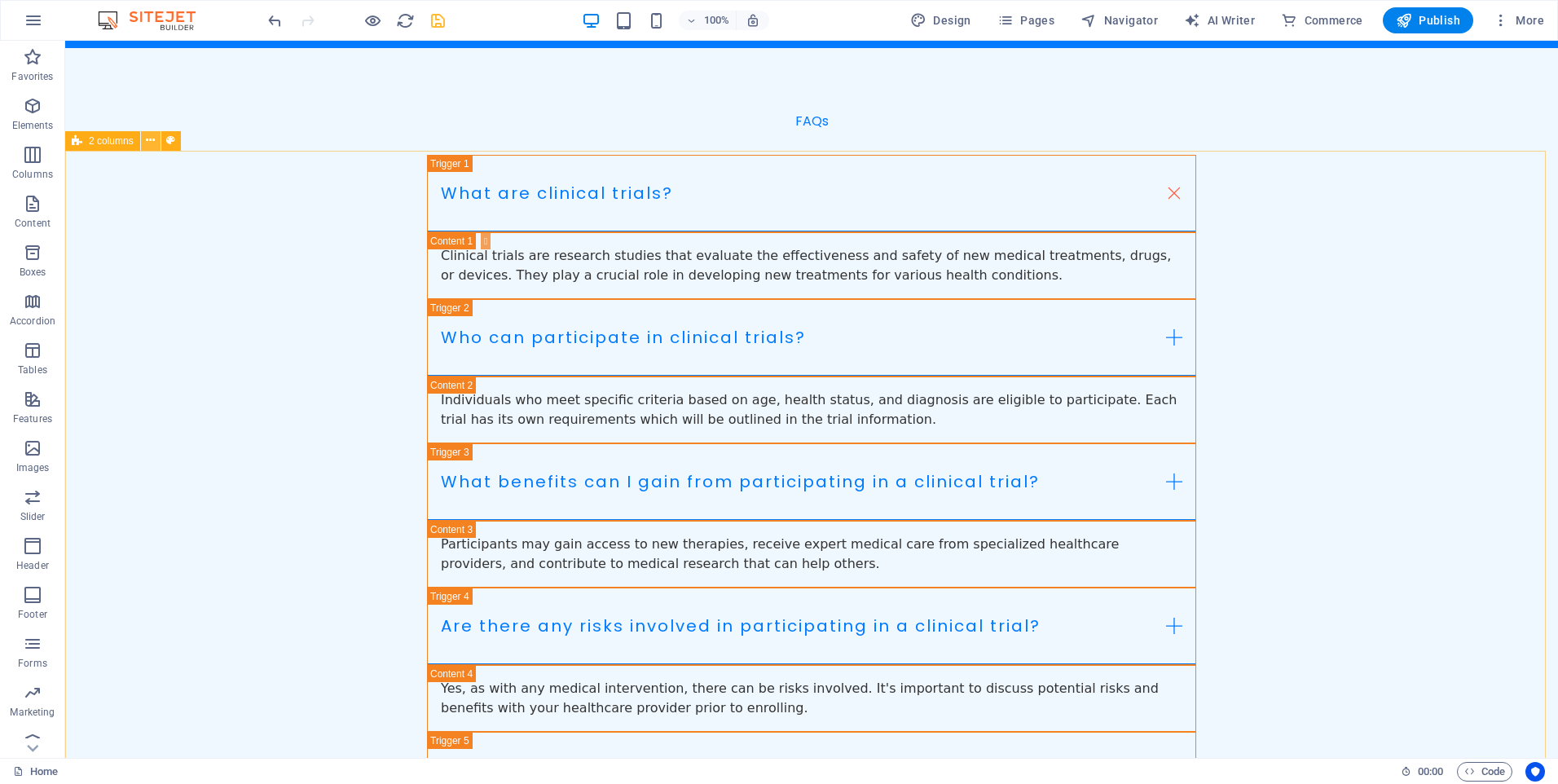
click at [153, 143] on icon at bounding box center [151, 141] width 9 height 17
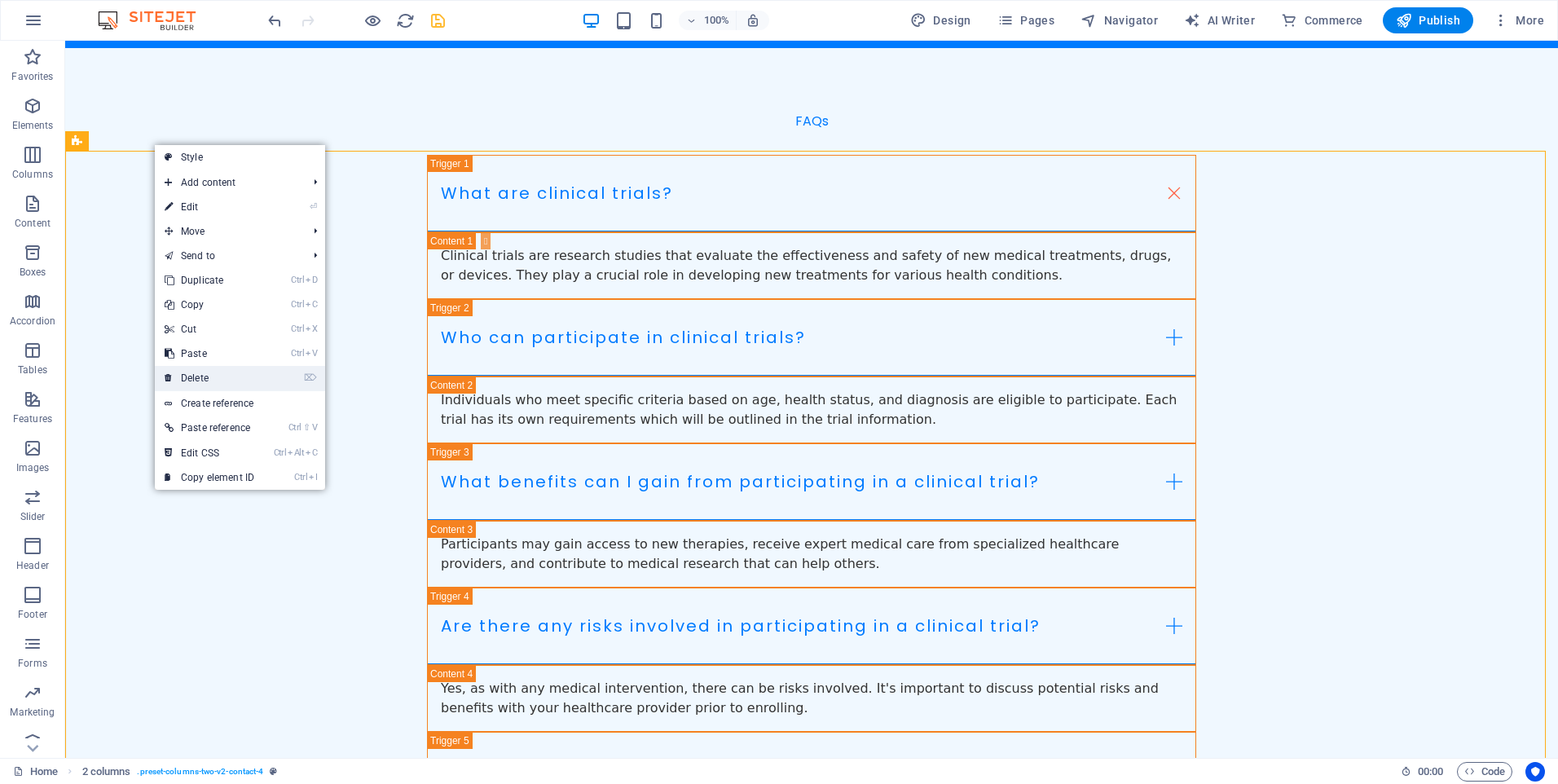
click at [233, 377] on link "⌦ Delete" at bounding box center [209, 377] width 110 height 24
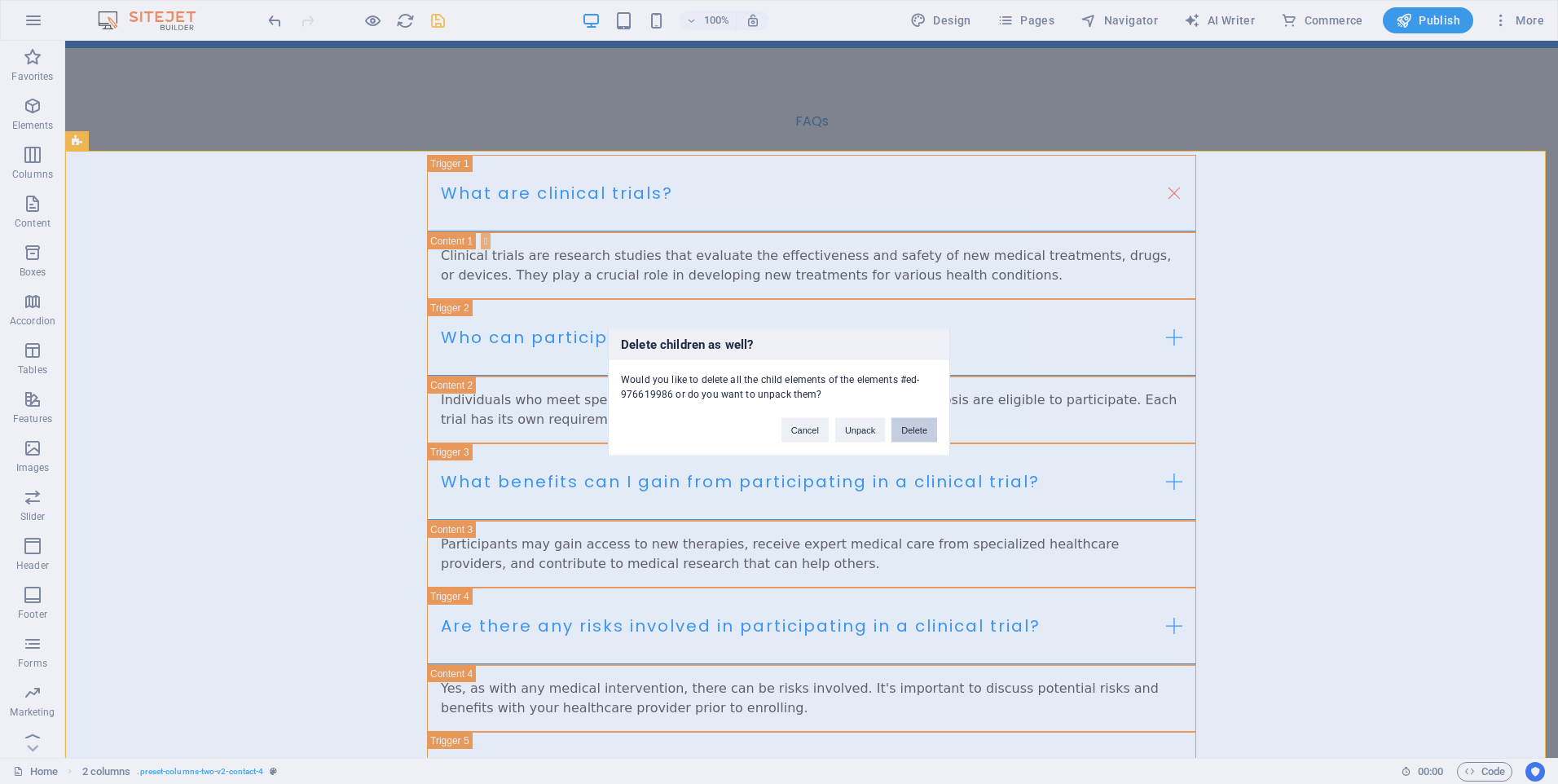
click at [919, 431] on button "Delete" at bounding box center [913, 430] width 46 height 24
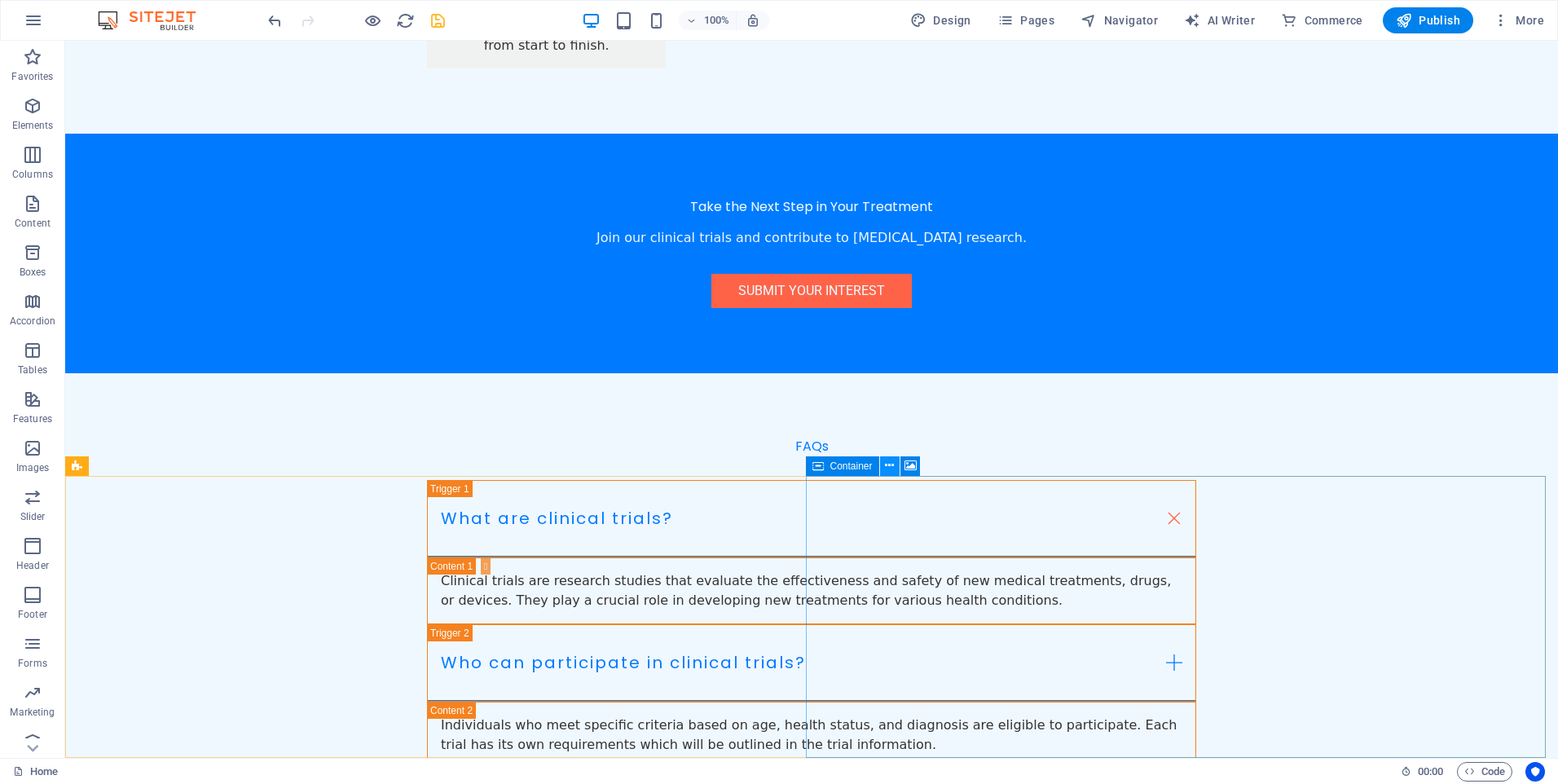
click at [892, 463] on icon at bounding box center [889, 466] width 9 height 17
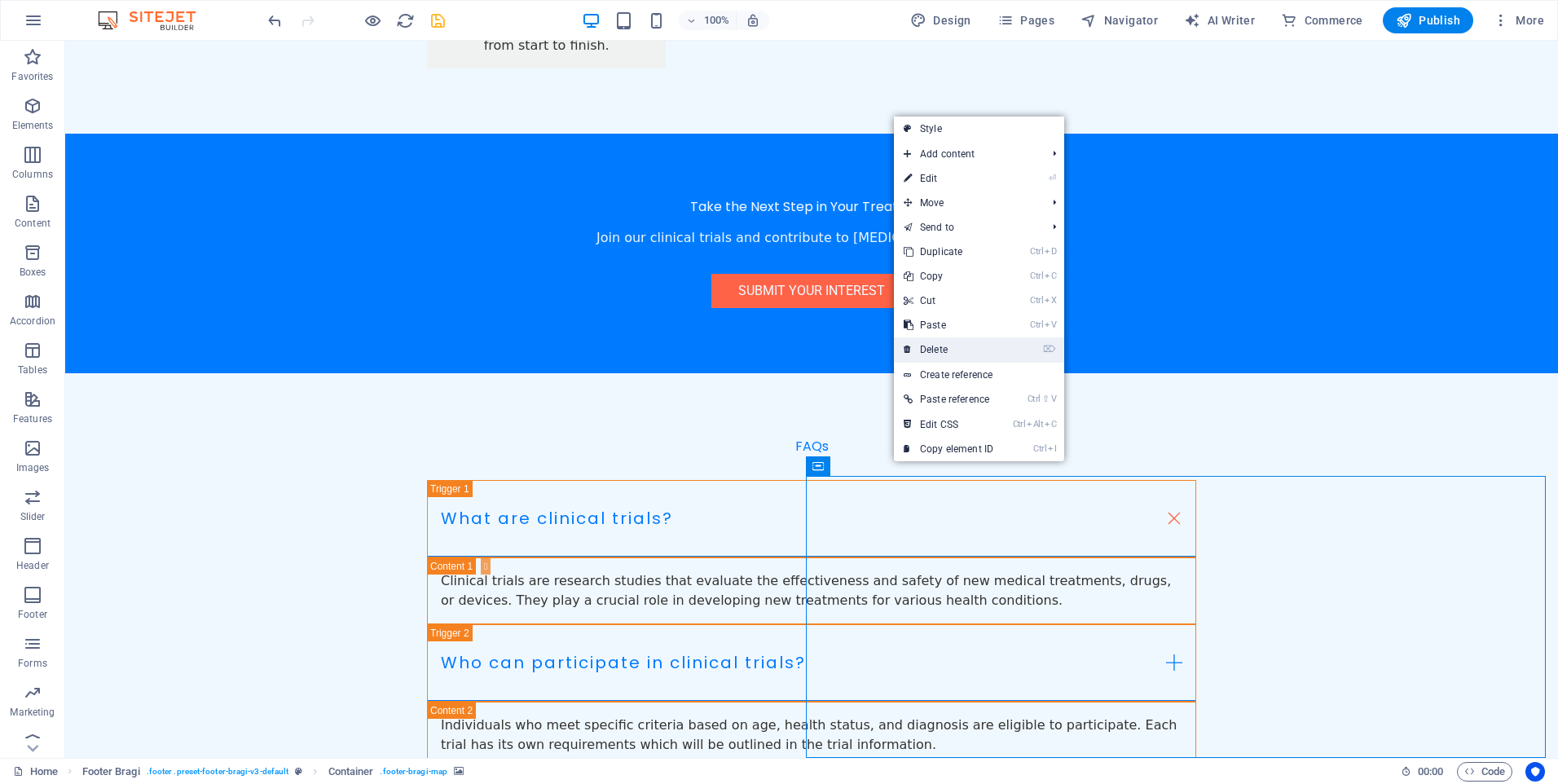
click at [972, 339] on link "⌦ Delete" at bounding box center [948, 349] width 110 height 24
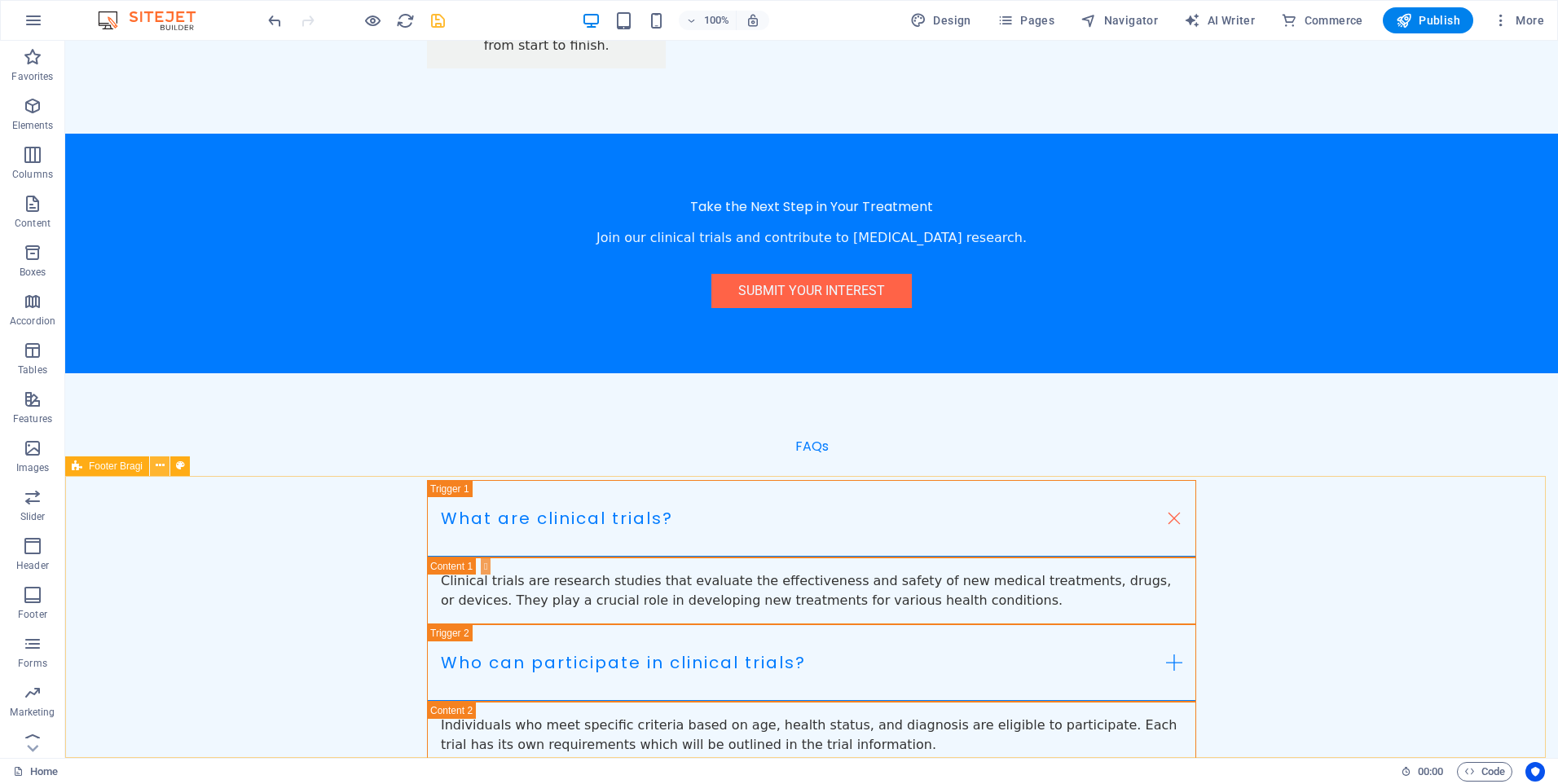
click at [159, 471] on icon at bounding box center [160, 466] width 9 height 17
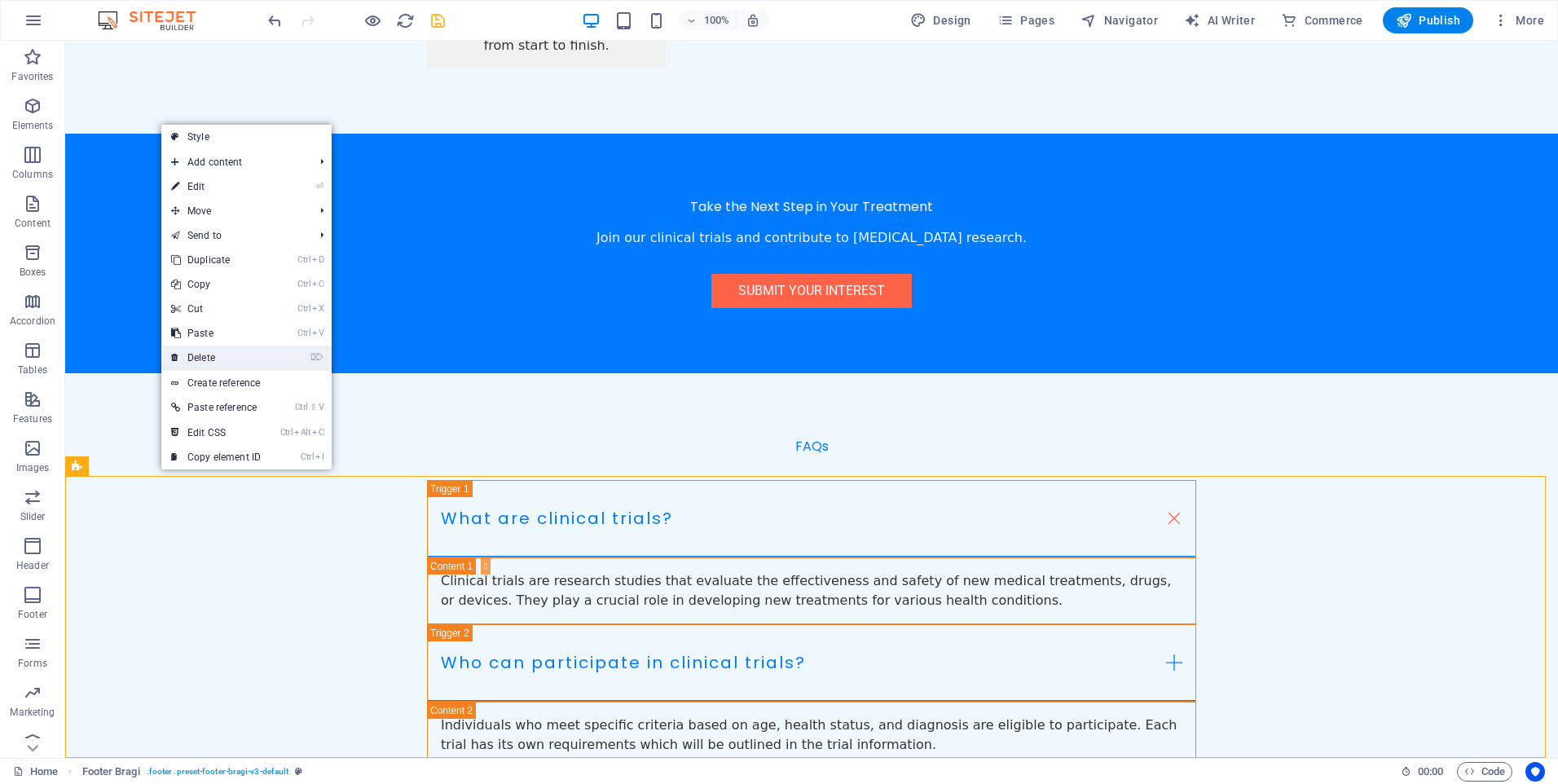
click at [209, 347] on link "⌦ Delete" at bounding box center [215, 358] width 110 height 24
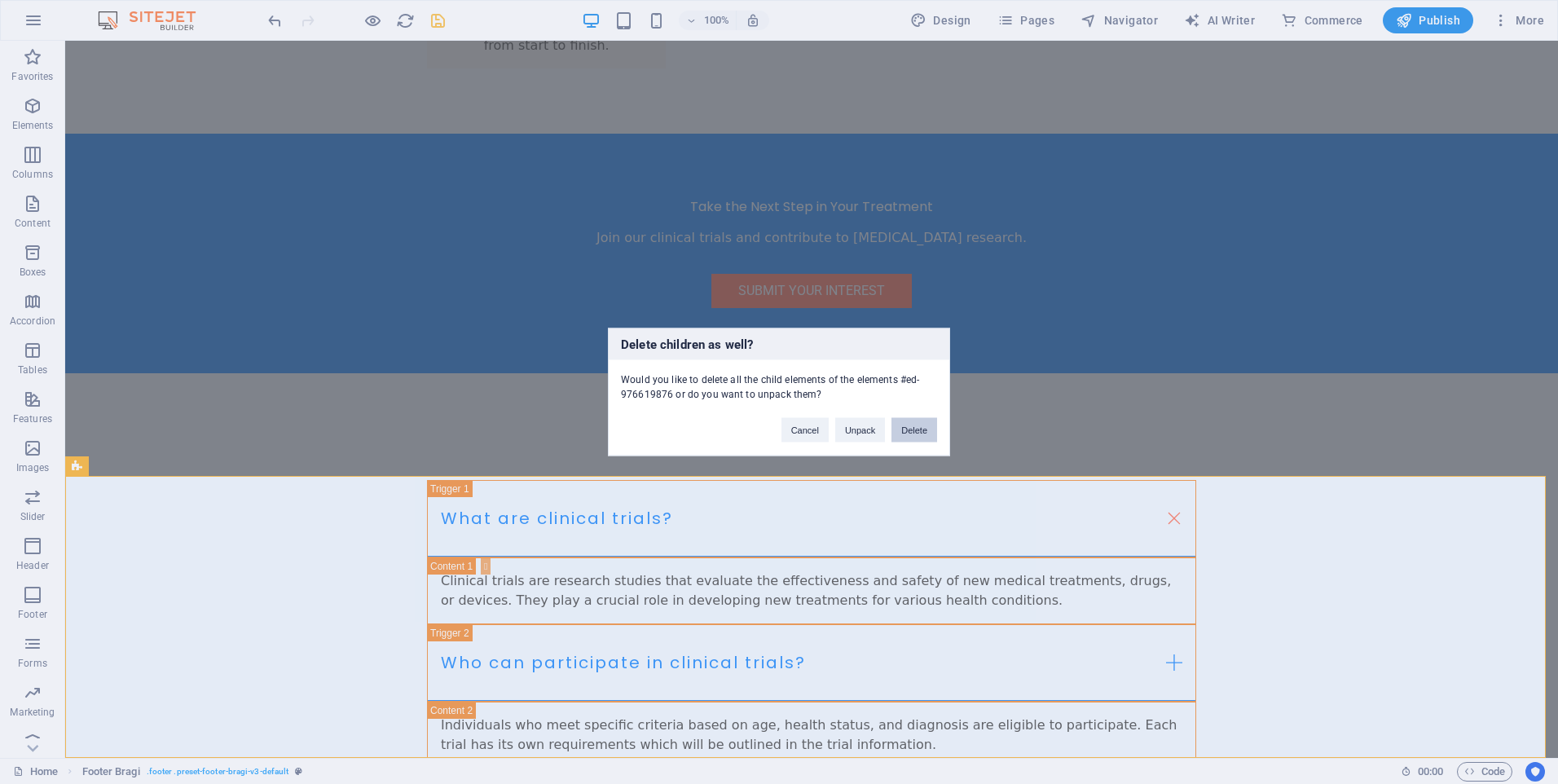
click at [922, 420] on button "Delete" at bounding box center [913, 430] width 46 height 24
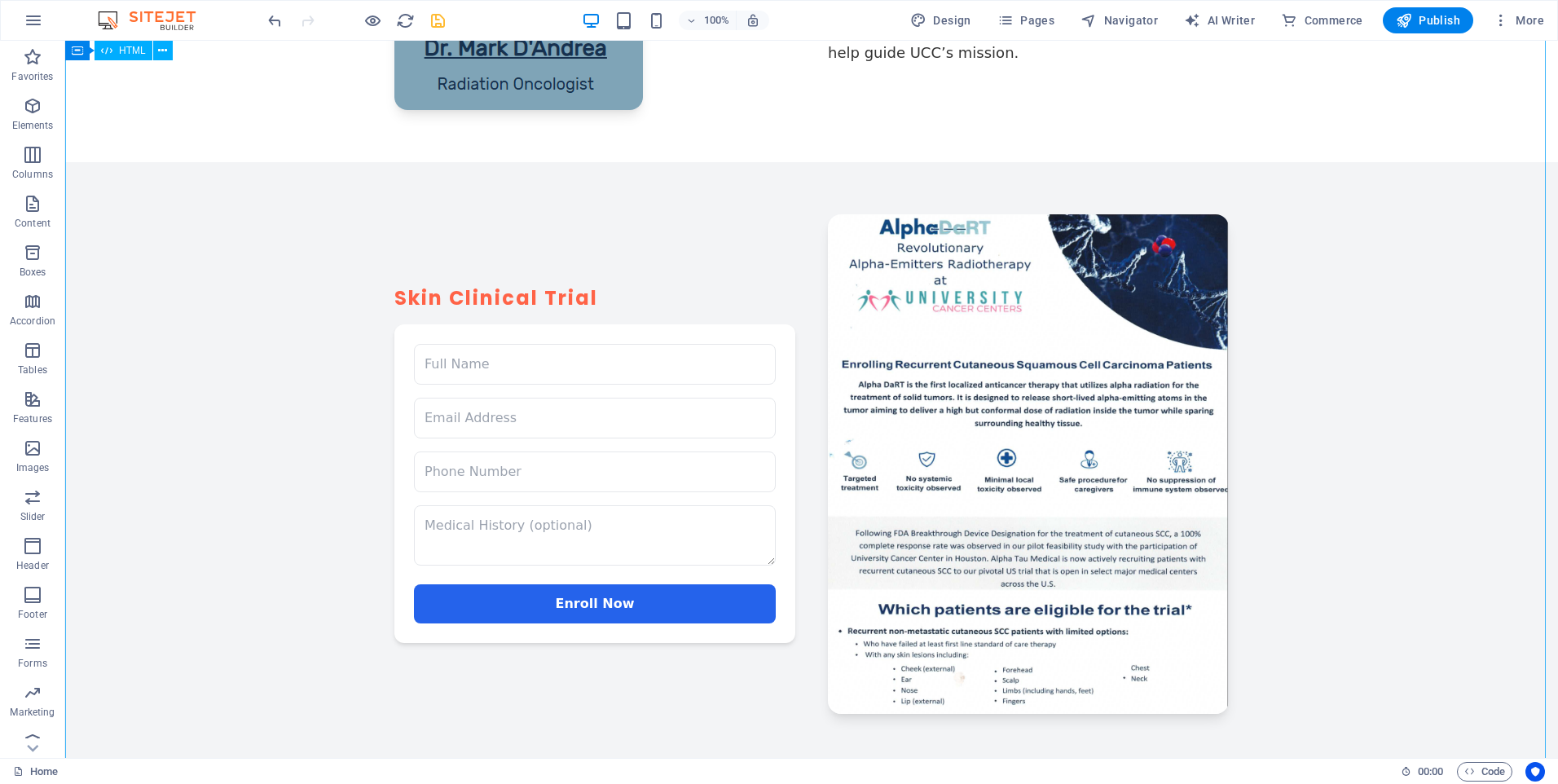
scroll to position [371, 0]
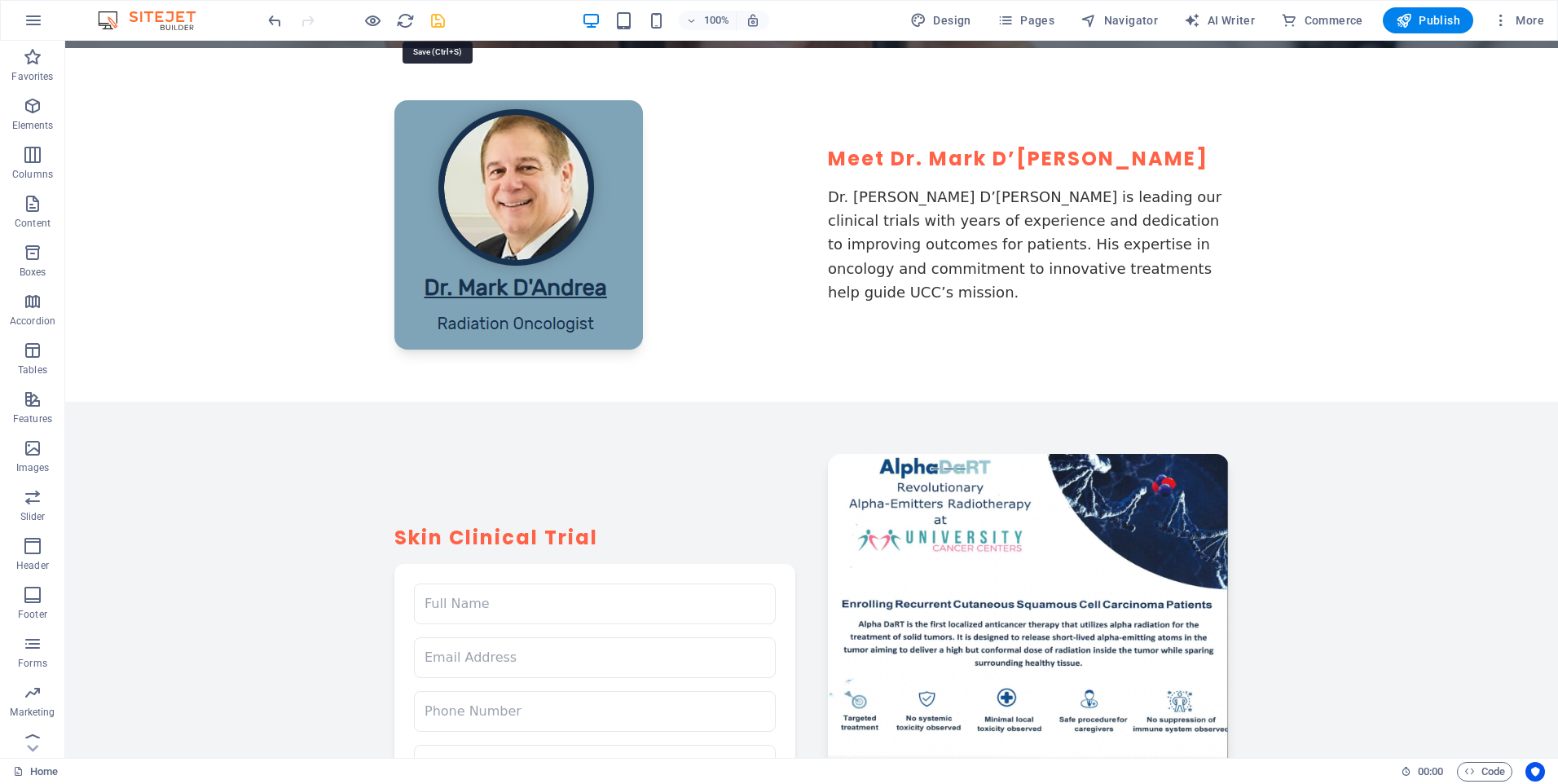
click at [438, 27] on icon "save" at bounding box center [438, 21] width 19 height 19
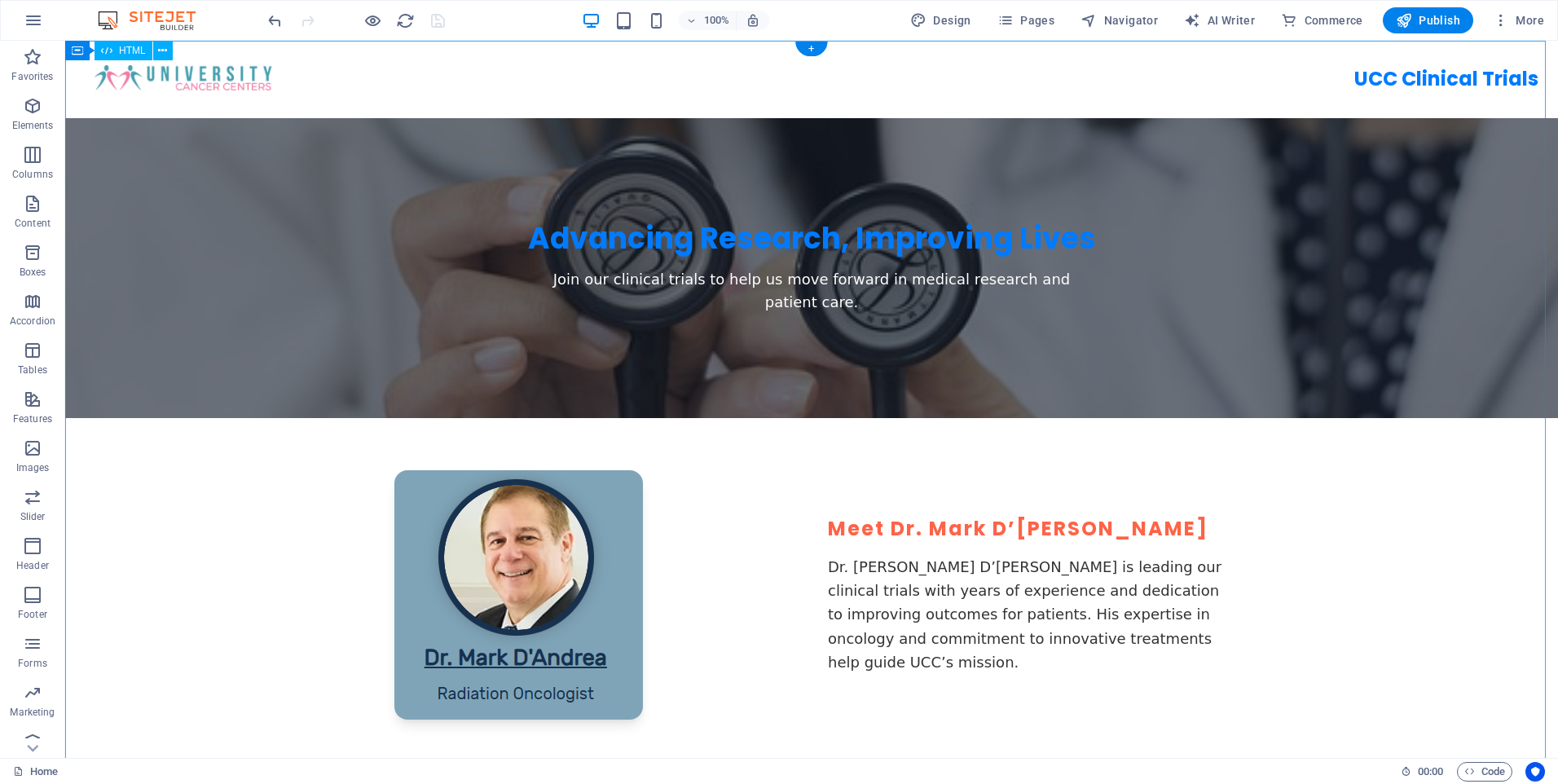
scroll to position [0, 0]
